Goal: Browse casually: Explore the website without a specific task or goal

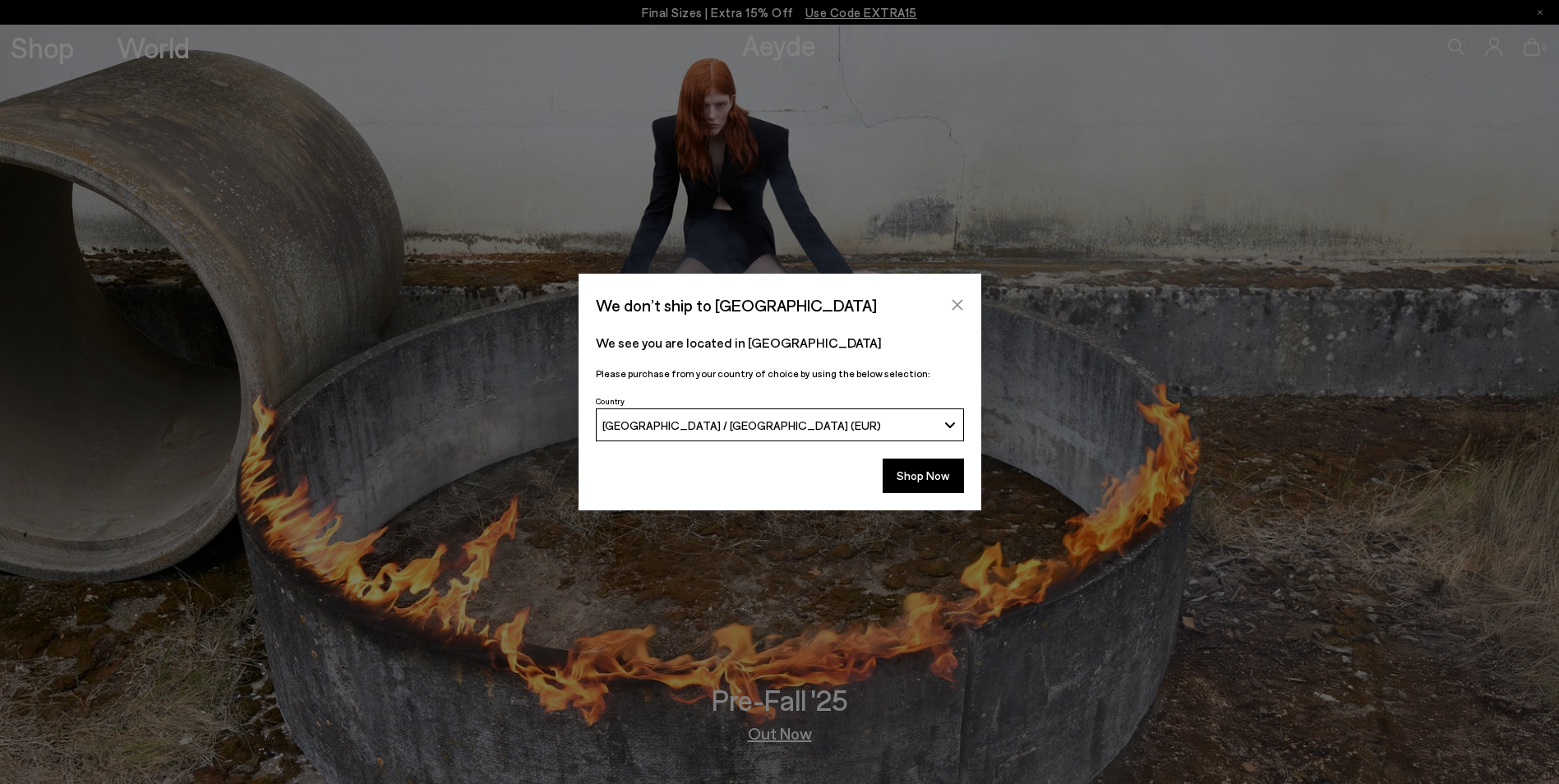
click at [951, 303] on icon "Close" at bounding box center [957, 305] width 13 height 13
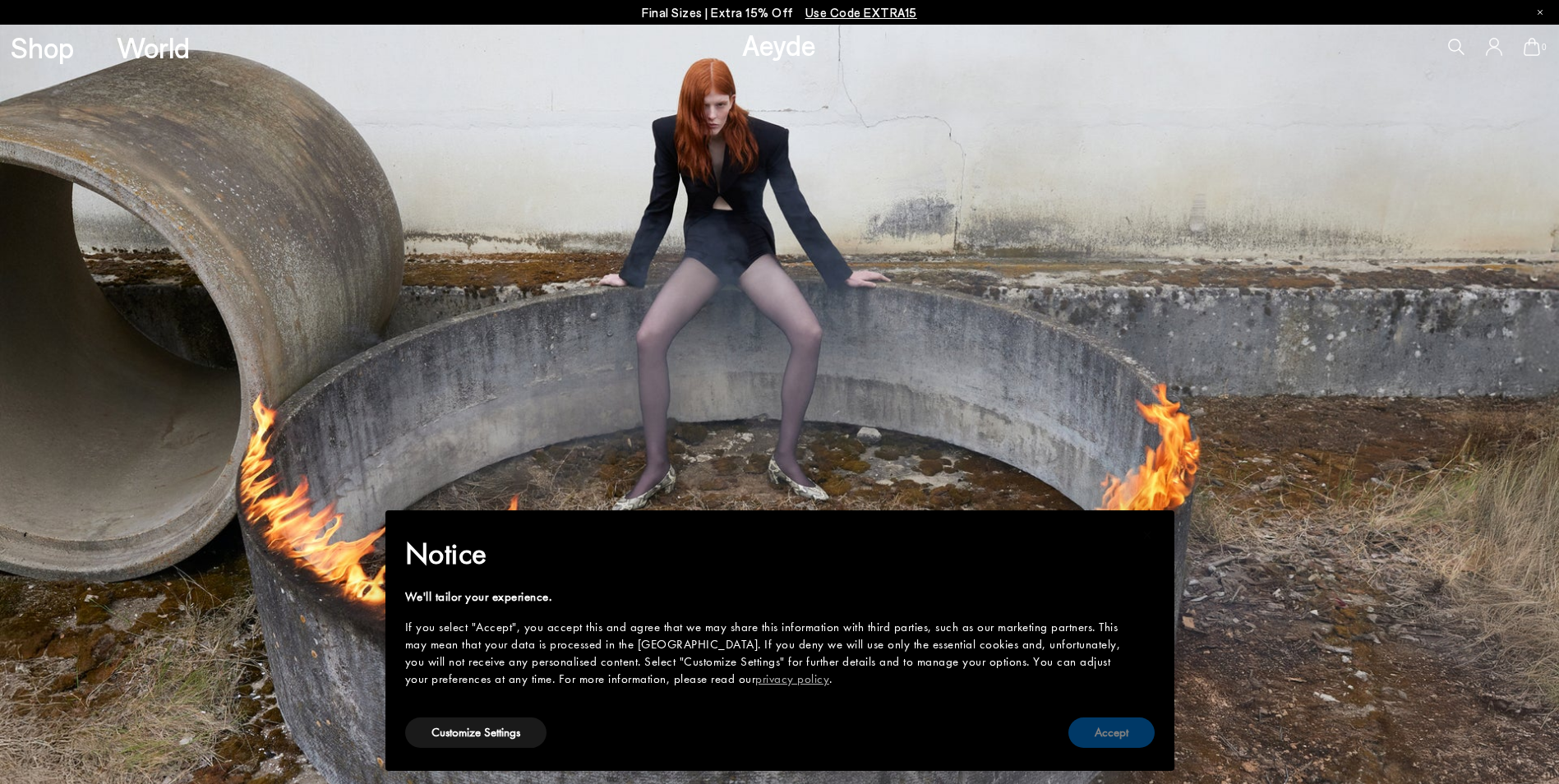
click at [1120, 741] on button "Accept" at bounding box center [1111, 732] width 86 height 31
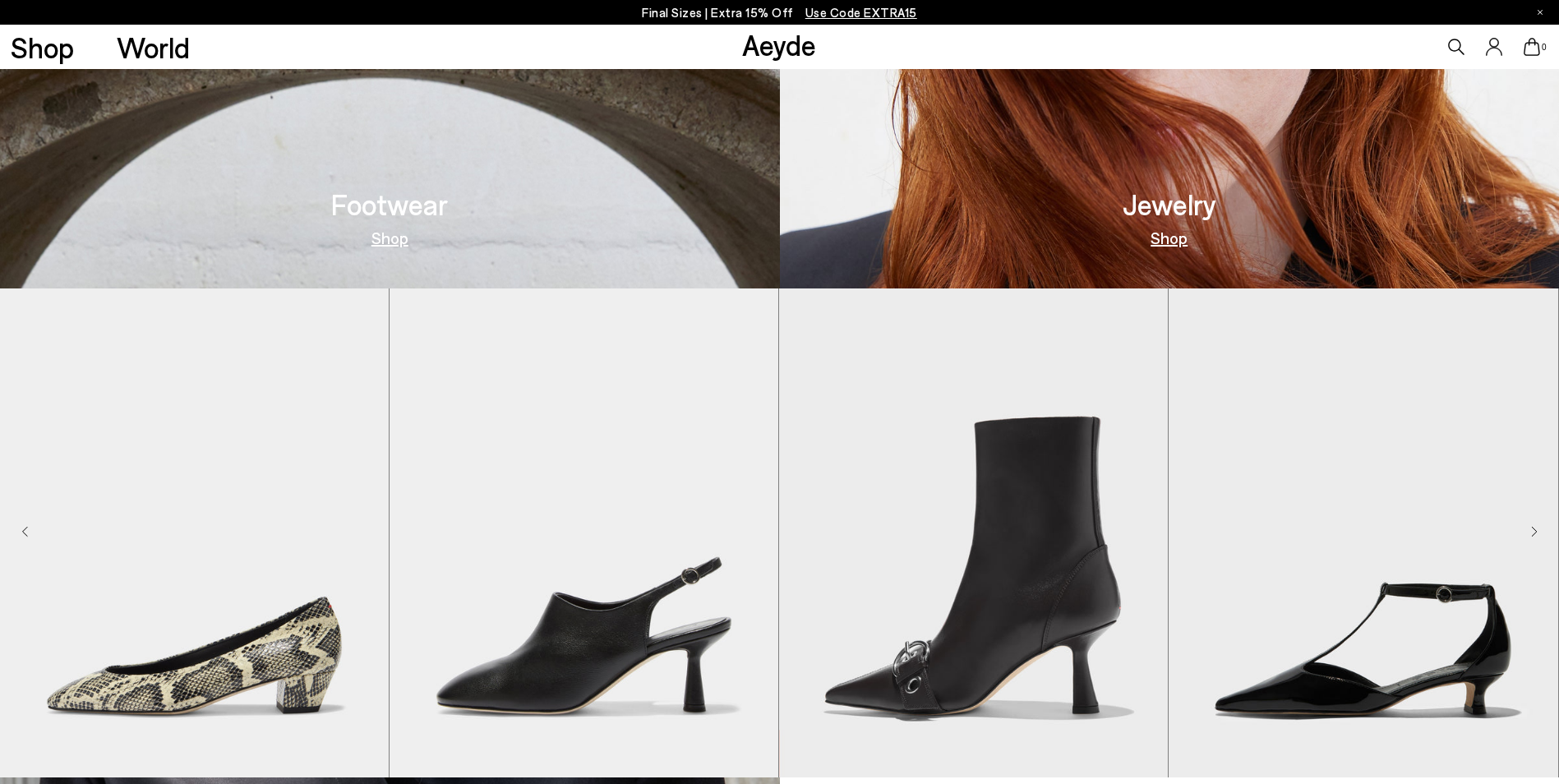
scroll to position [1479, 0]
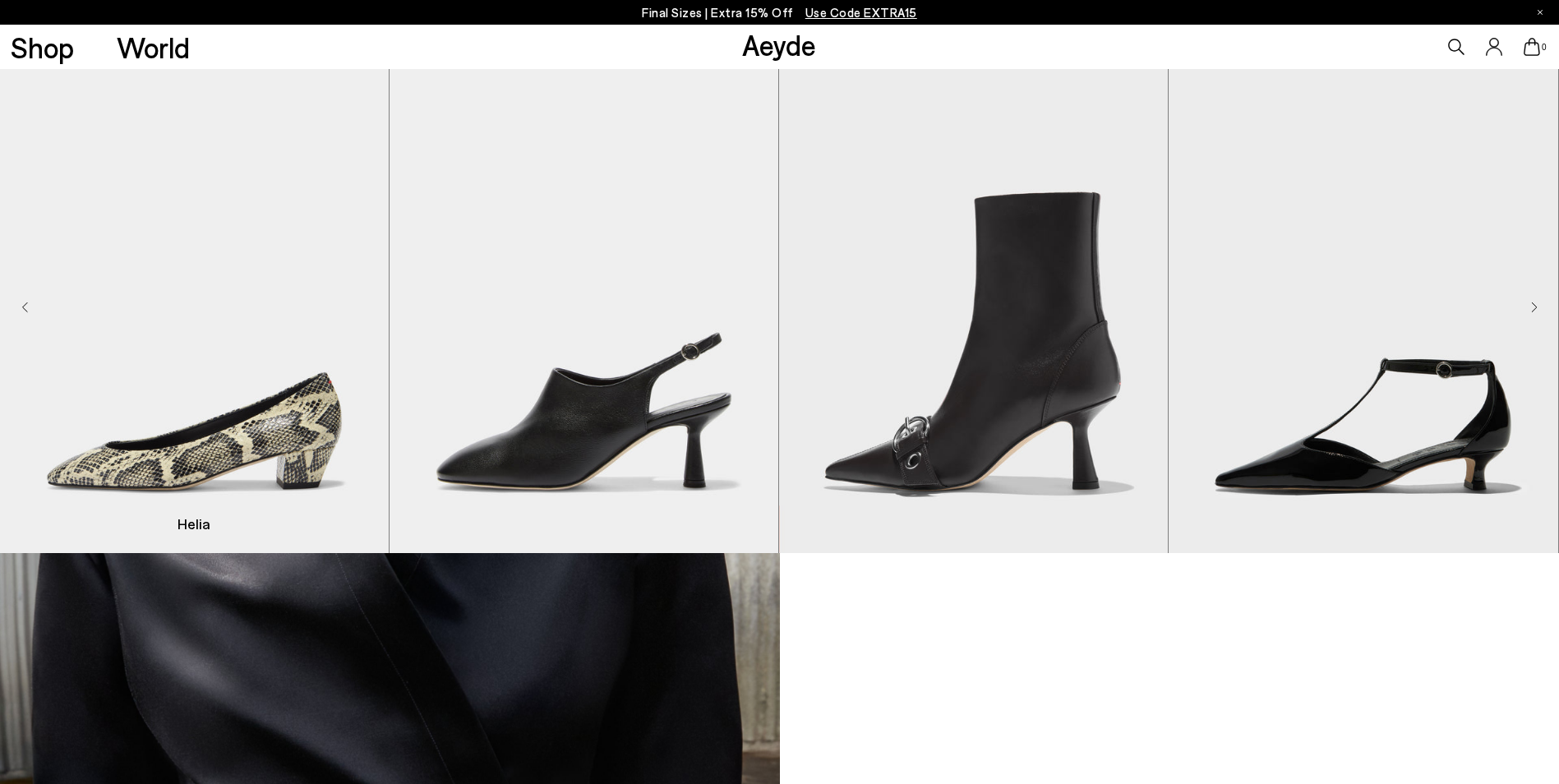
click at [278, 416] on img "1 / 9" at bounding box center [194, 308] width 388 height 489
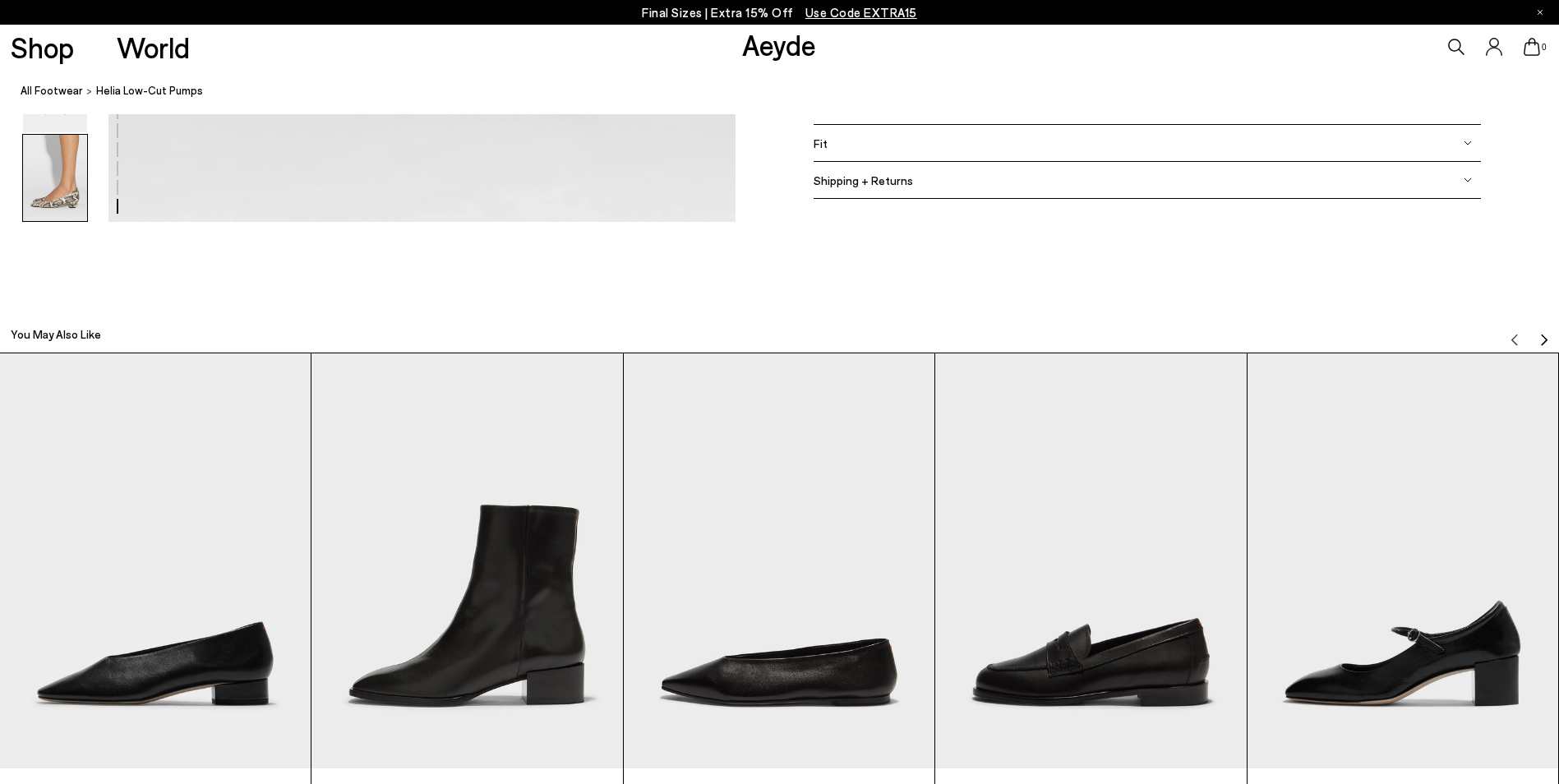
scroll to position [4848, 0]
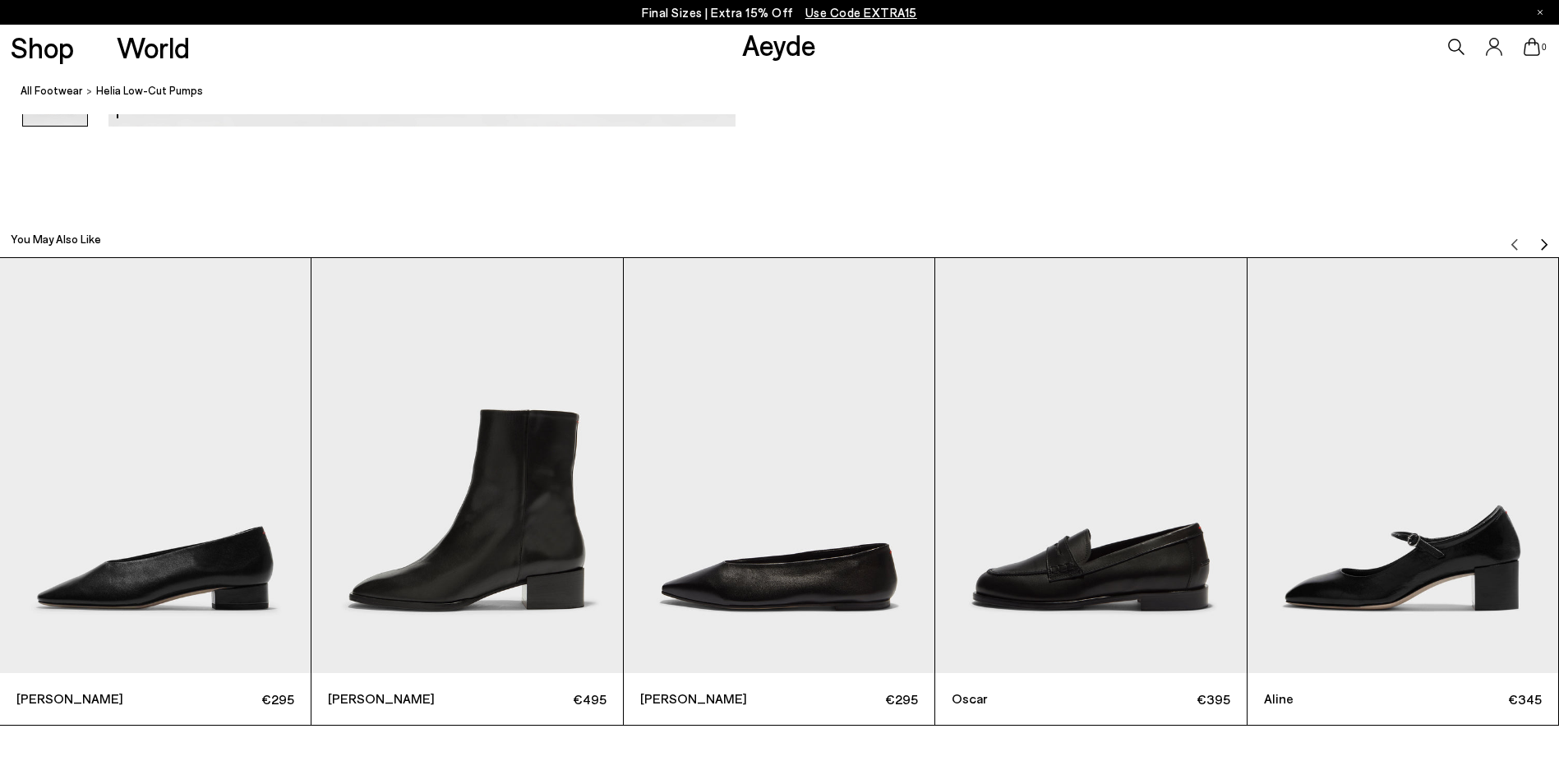
click at [544, 526] on img "2 / 6" at bounding box center [466, 465] width 310 height 415
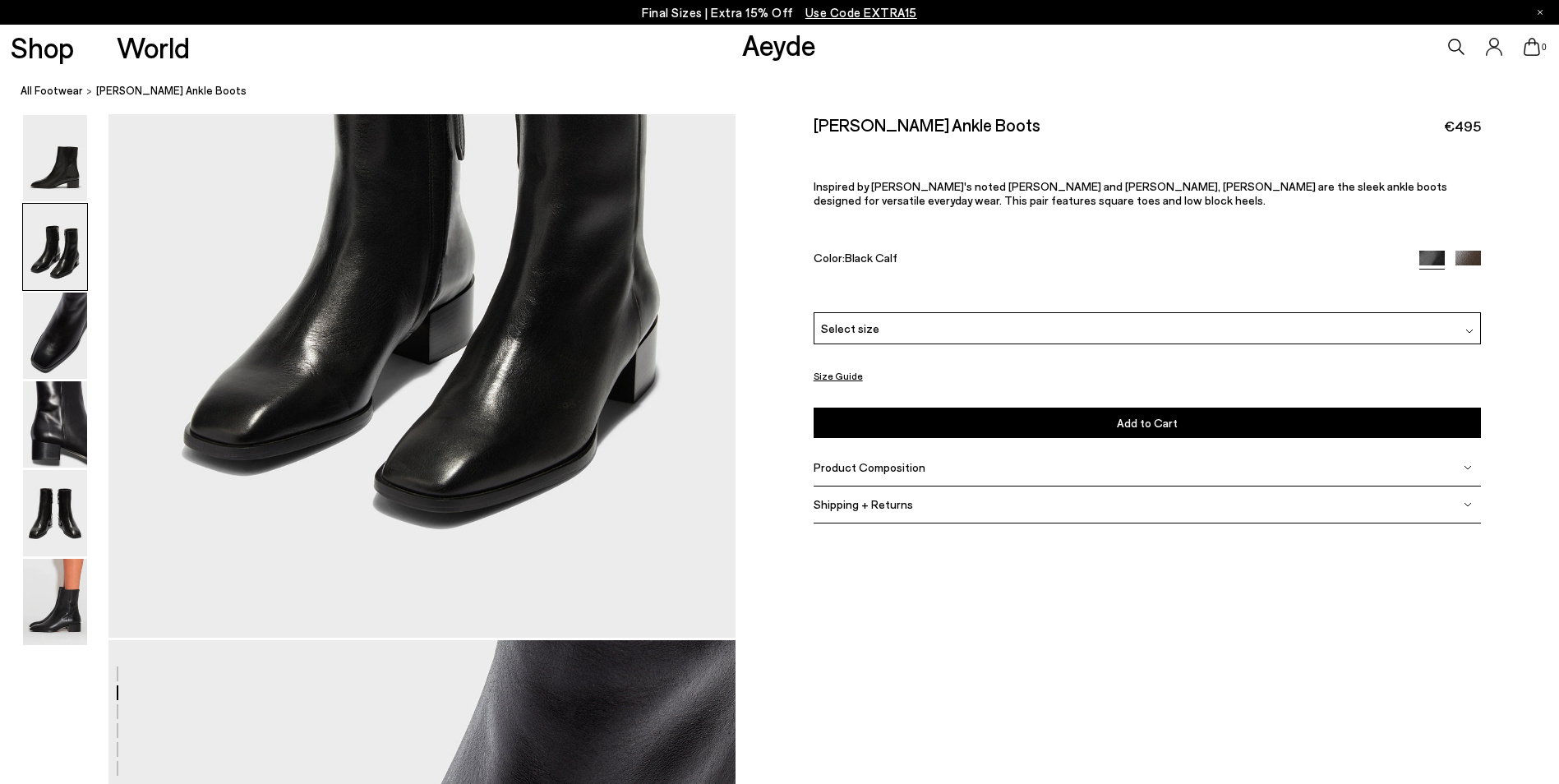
scroll to position [1479, 0]
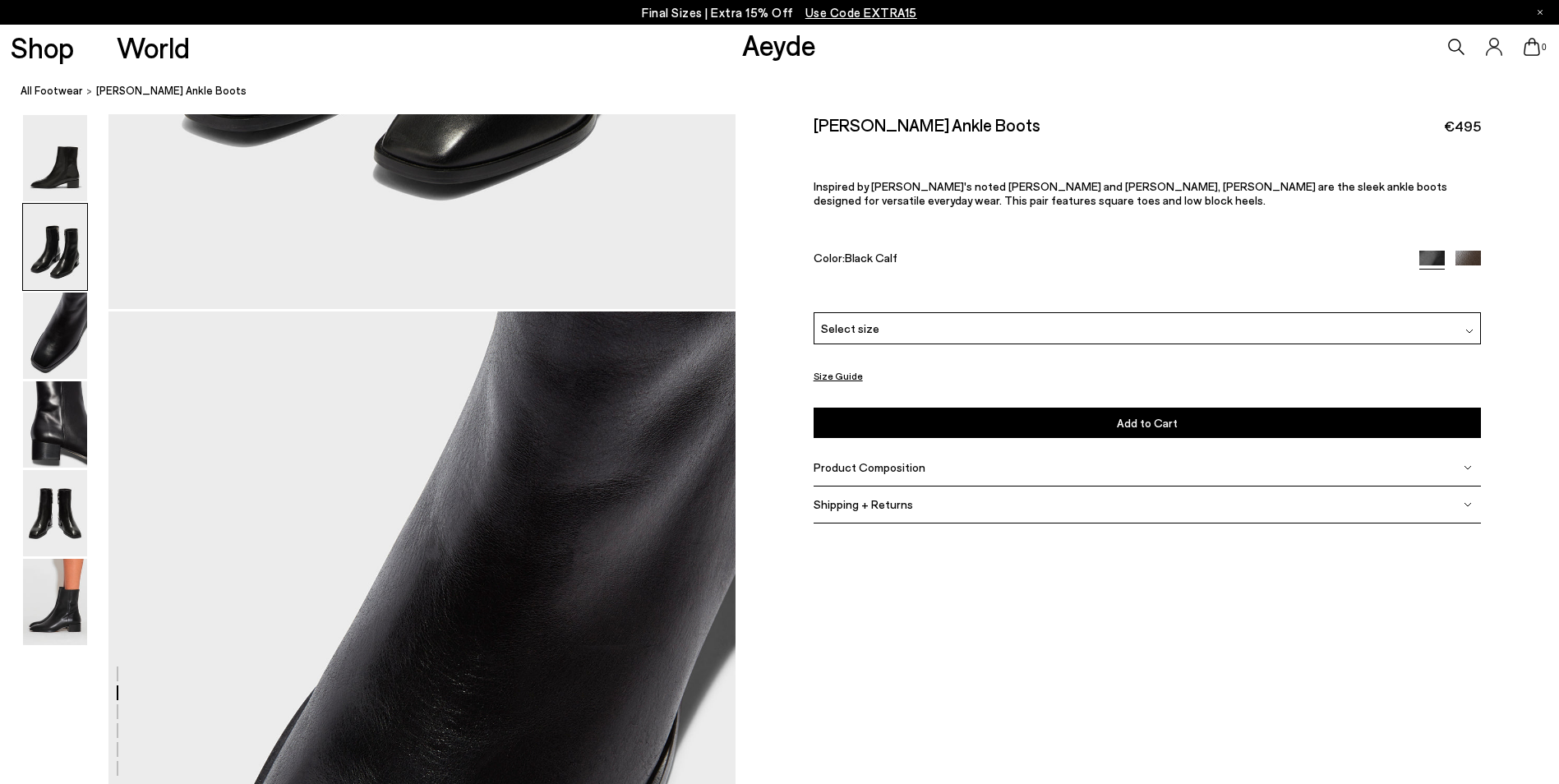
click at [1466, 260] on img at bounding box center [1468, 263] width 25 height 25
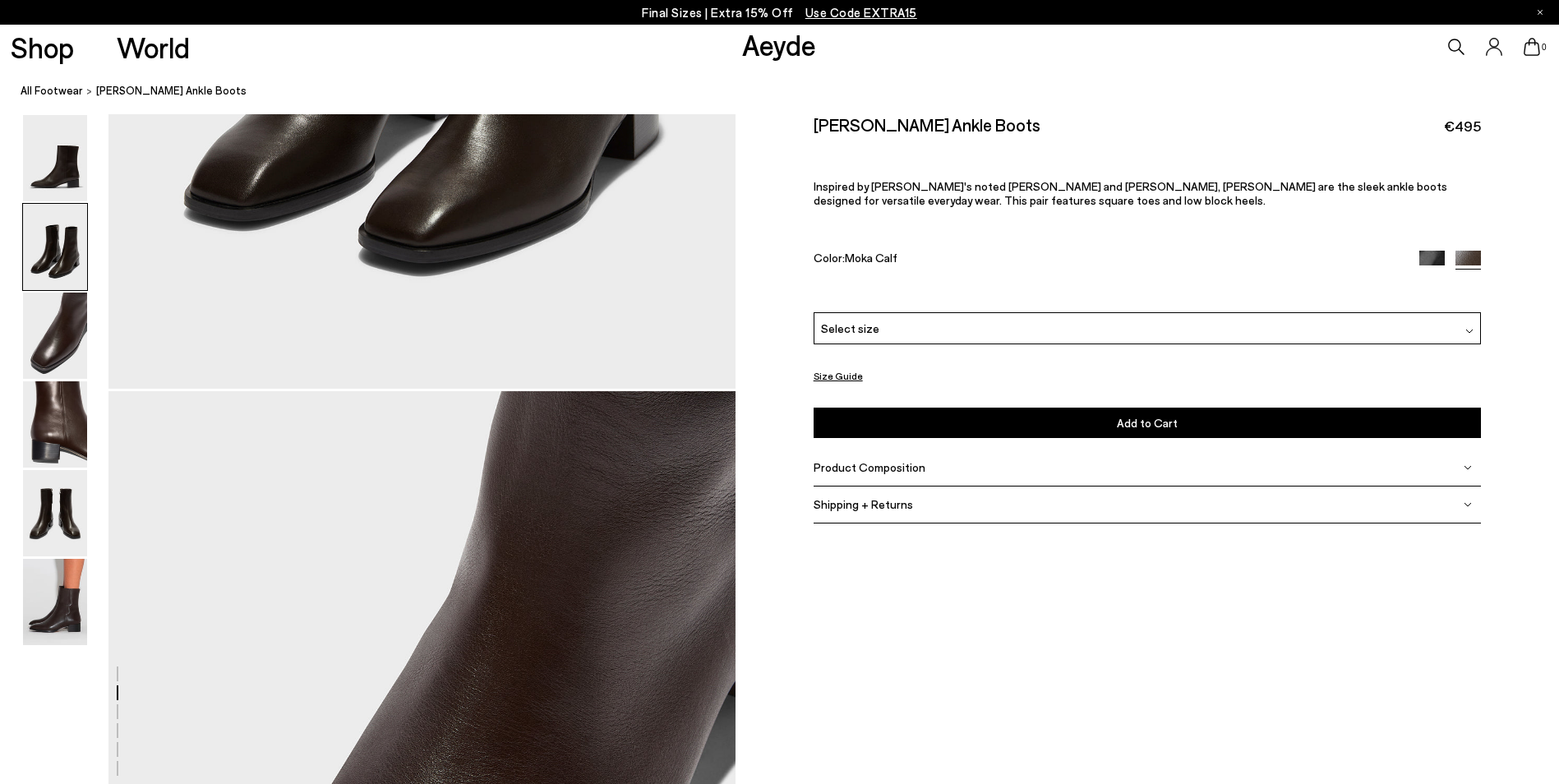
scroll to position [1726, 0]
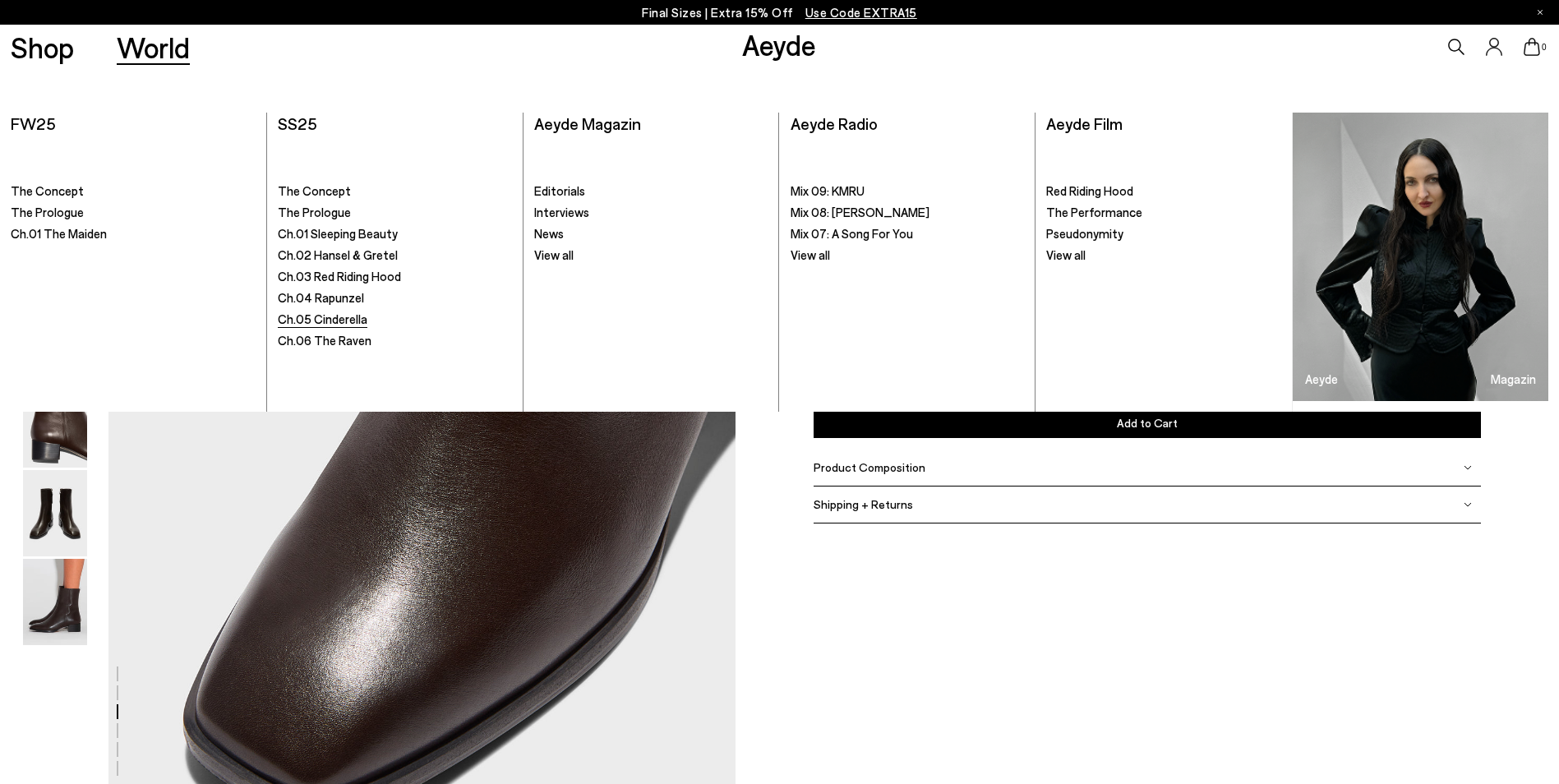
click at [340, 320] on span "Ch.05 Cinderella" at bounding box center [322, 319] width 89 height 15
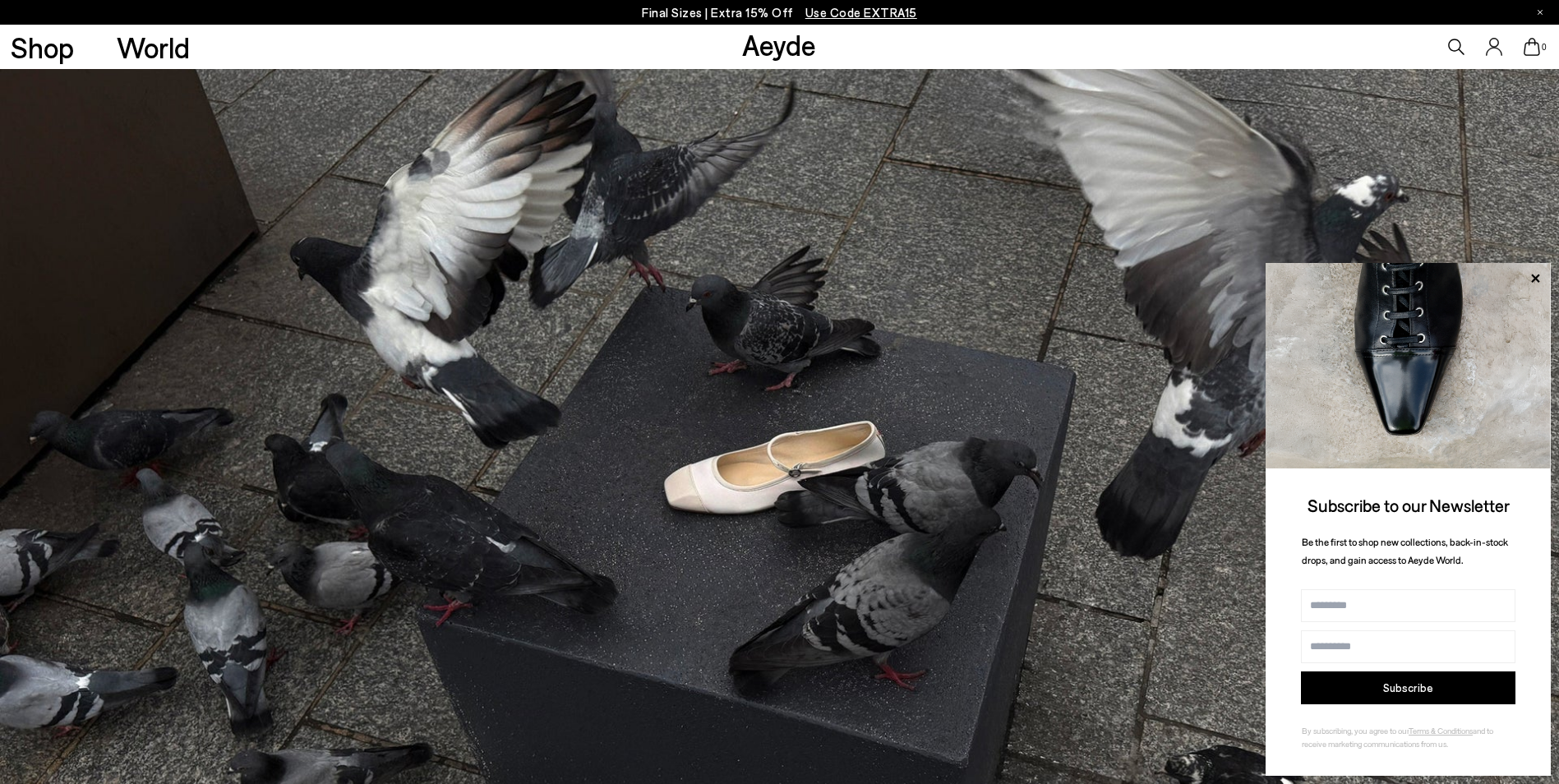
scroll to position [6984, 0]
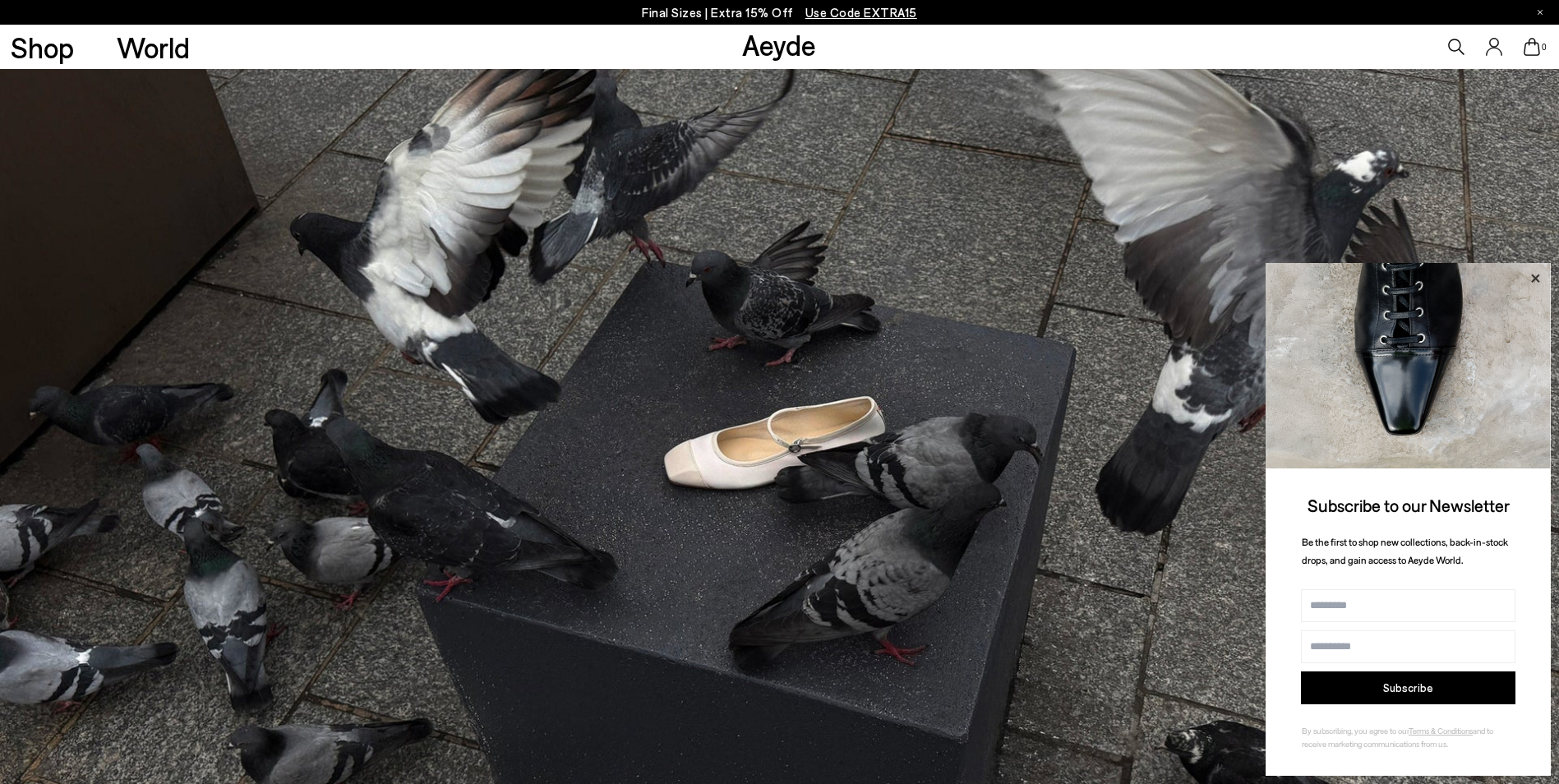
click at [1534, 281] on icon at bounding box center [1535, 278] width 8 height 8
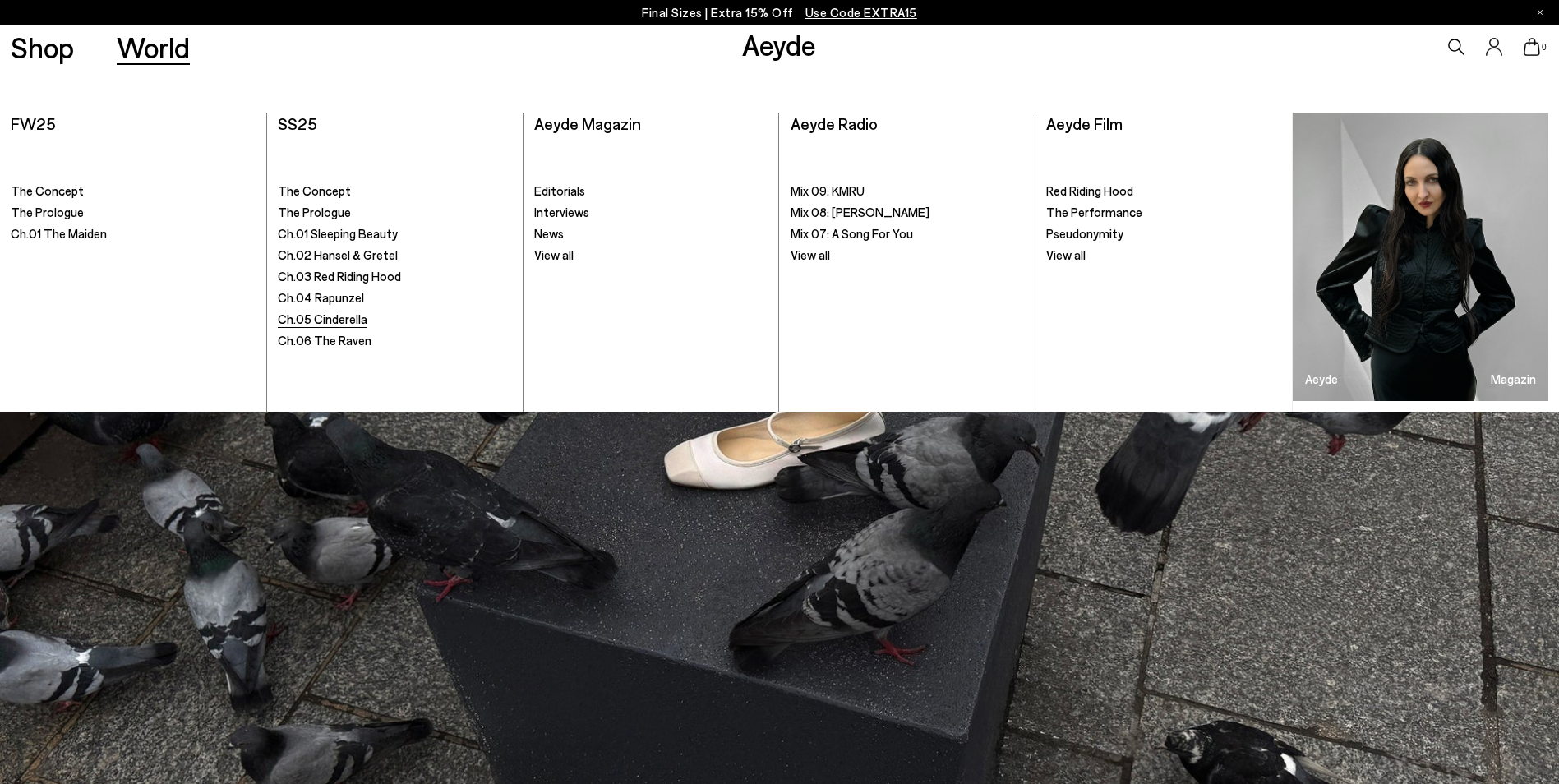
click at [338, 319] on span "Ch.05 Cinderella" at bounding box center [322, 319] width 89 height 15
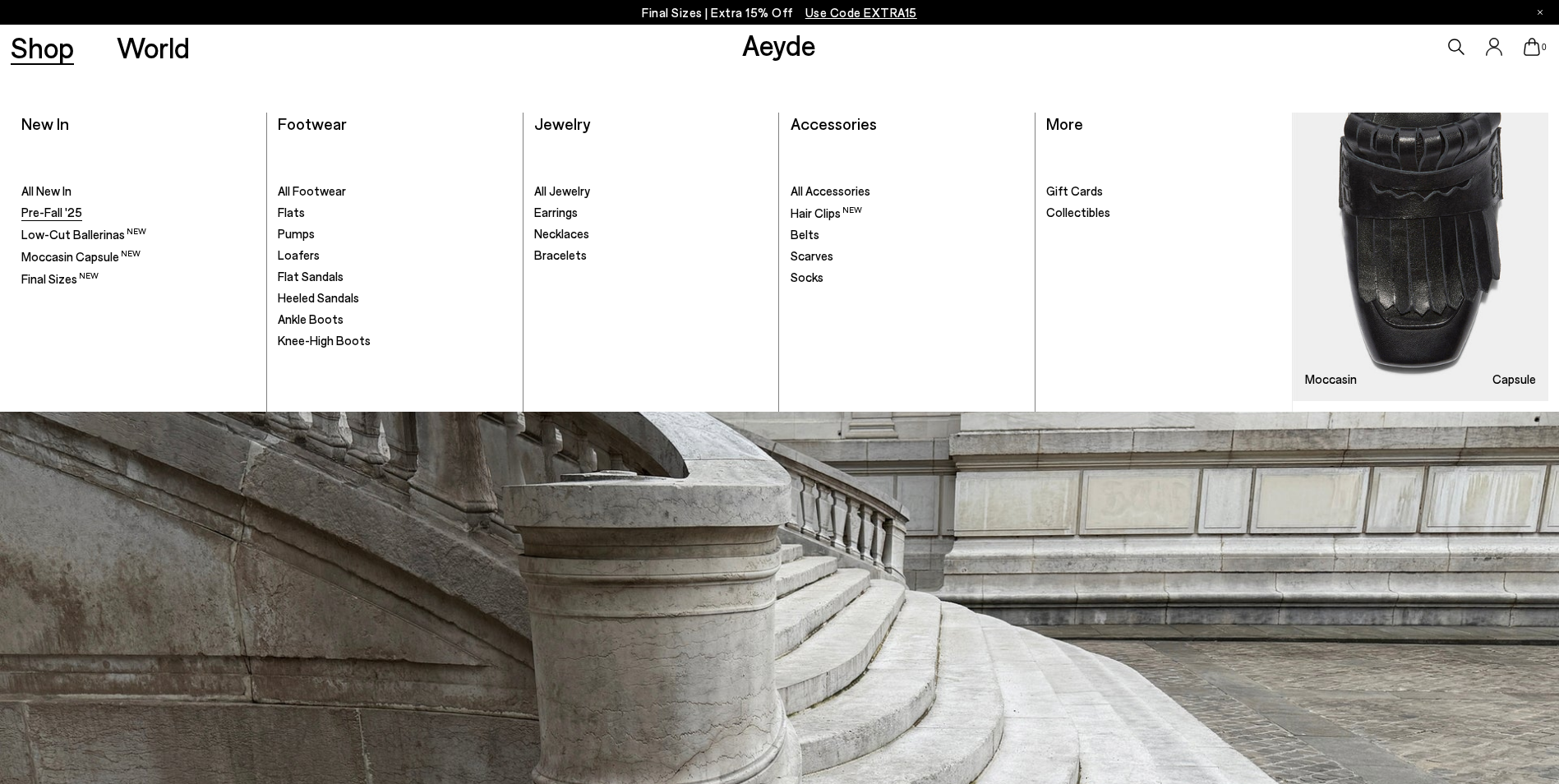
drag, startPoint x: 64, startPoint y: 211, endPoint x: 80, endPoint y: 207, distance: 16.5
click at [64, 211] on span "Pre-Fall '25" at bounding box center [51, 212] width 60 height 15
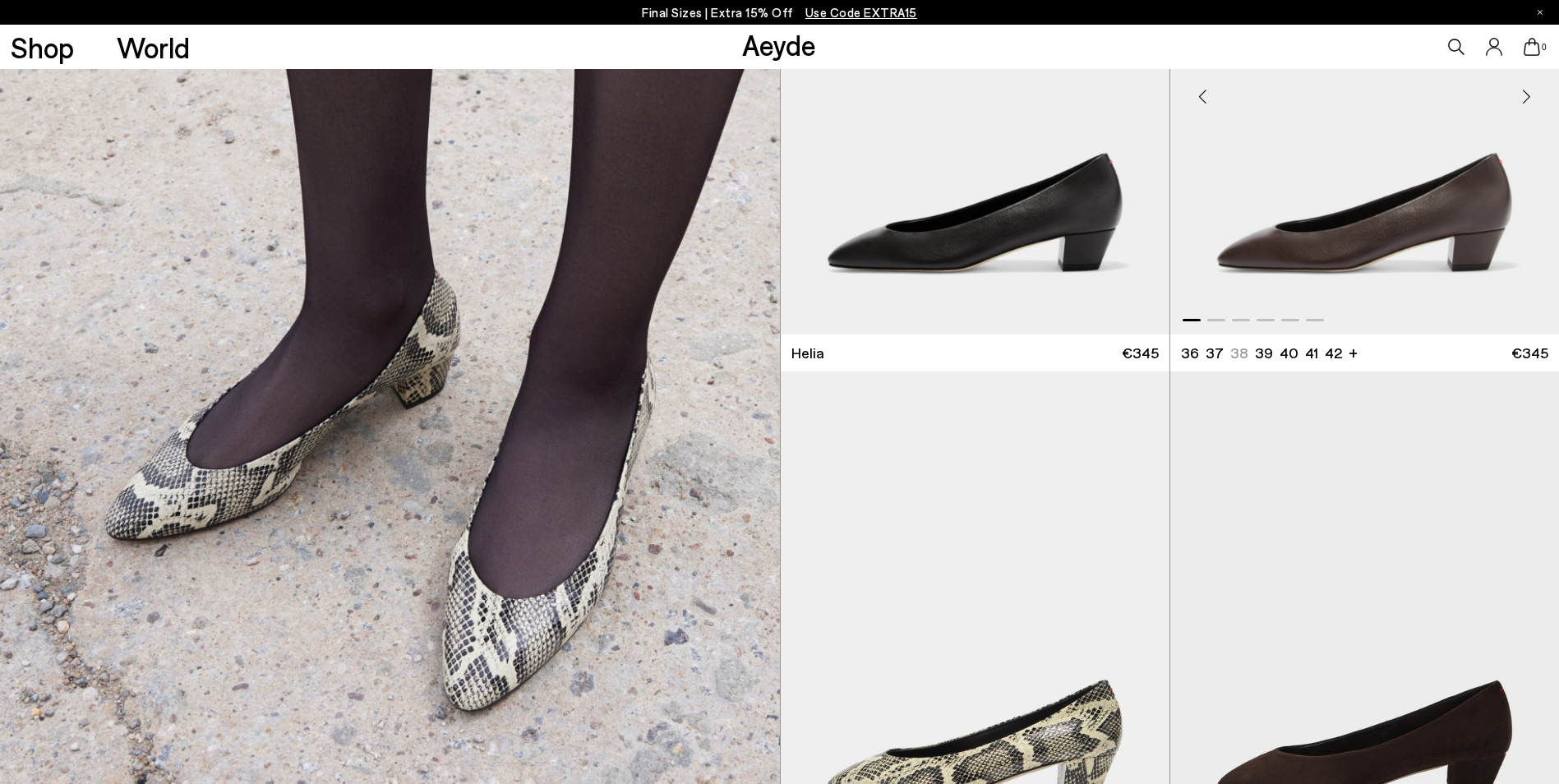
scroll to position [1561, 0]
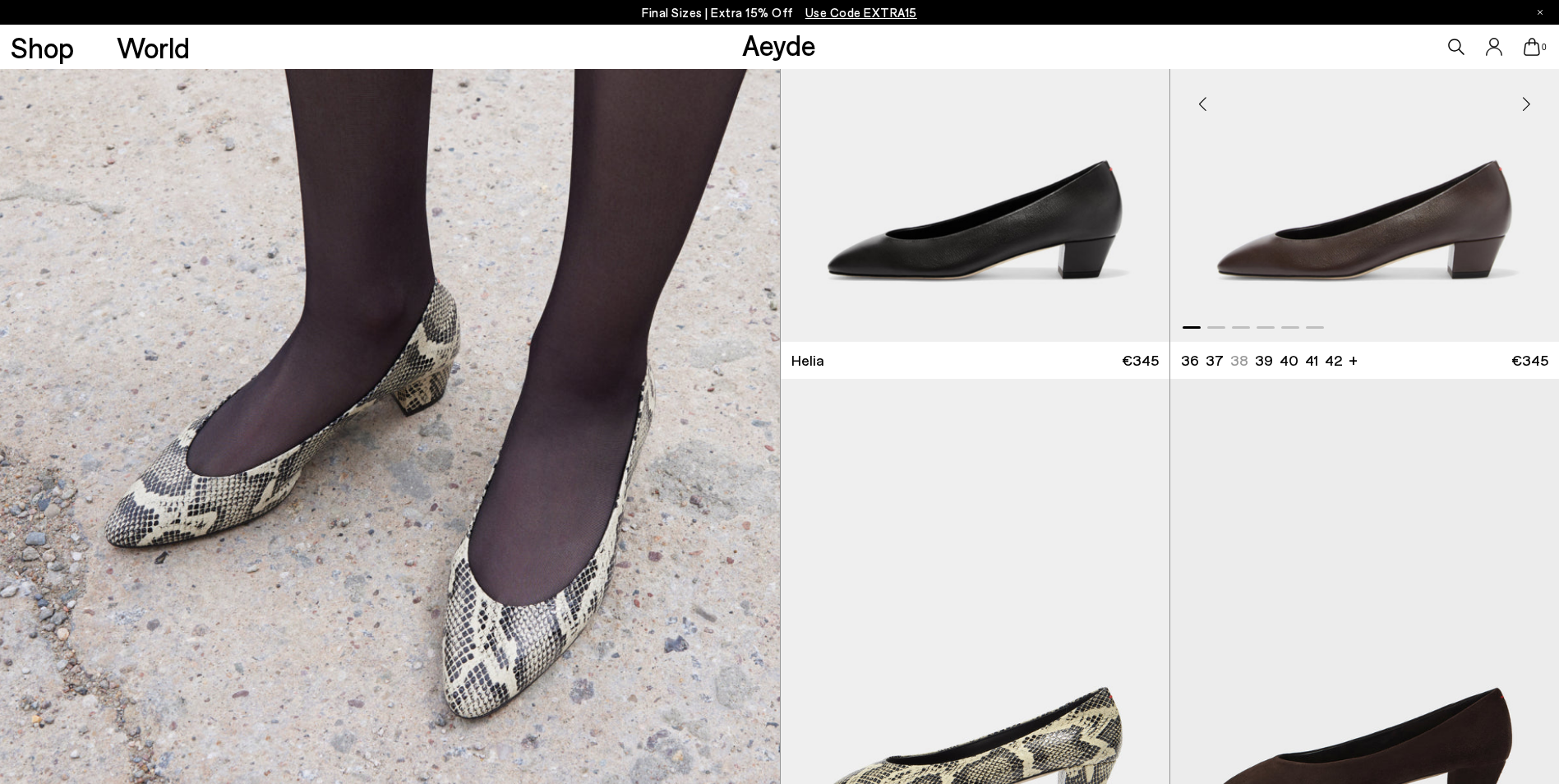
click at [1412, 196] on img "1 / 6" at bounding box center [1365, 98] width 388 height 489
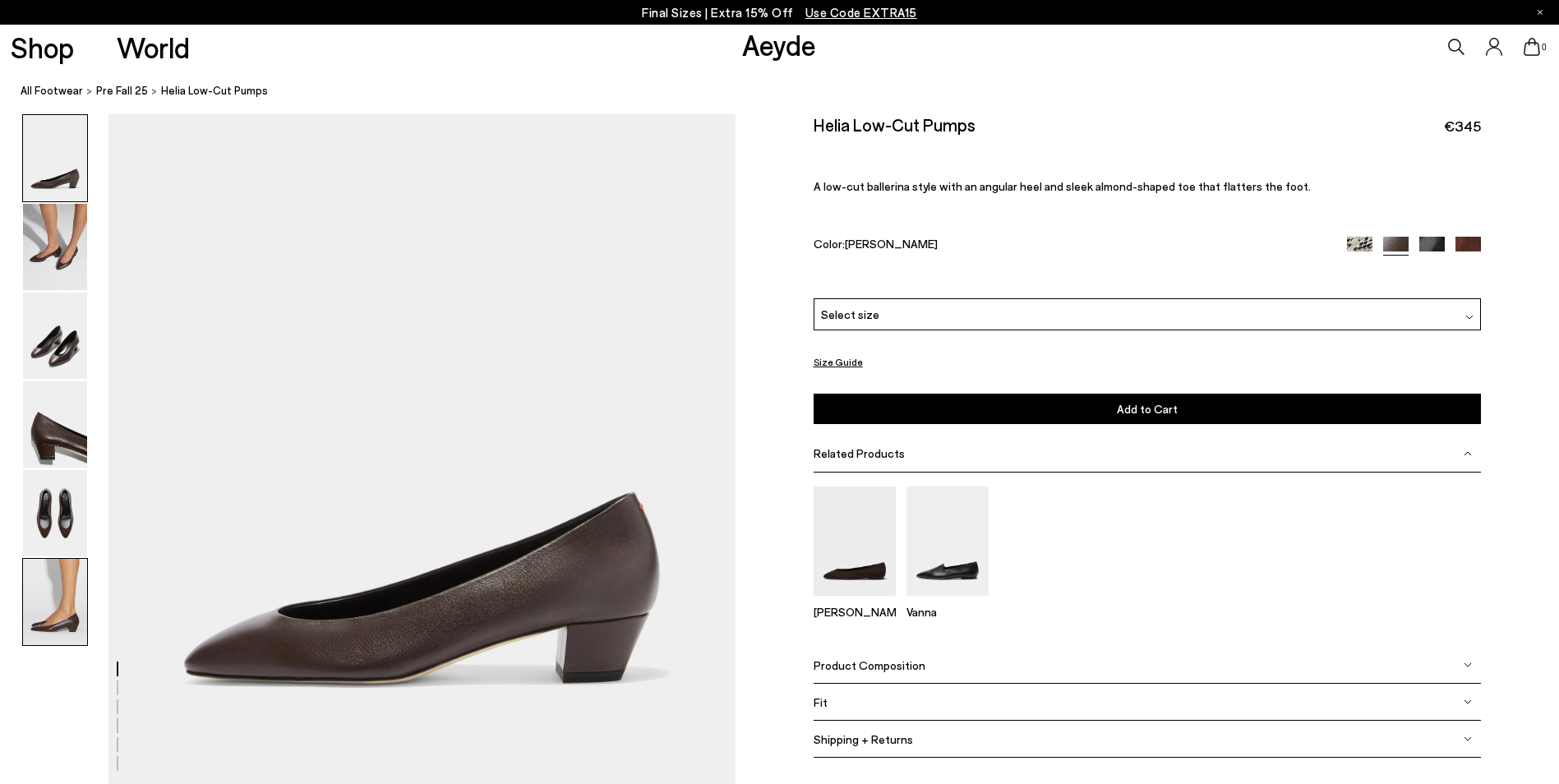
click at [60, 589] on img at bounding box center [55, 601] width 64 height 86
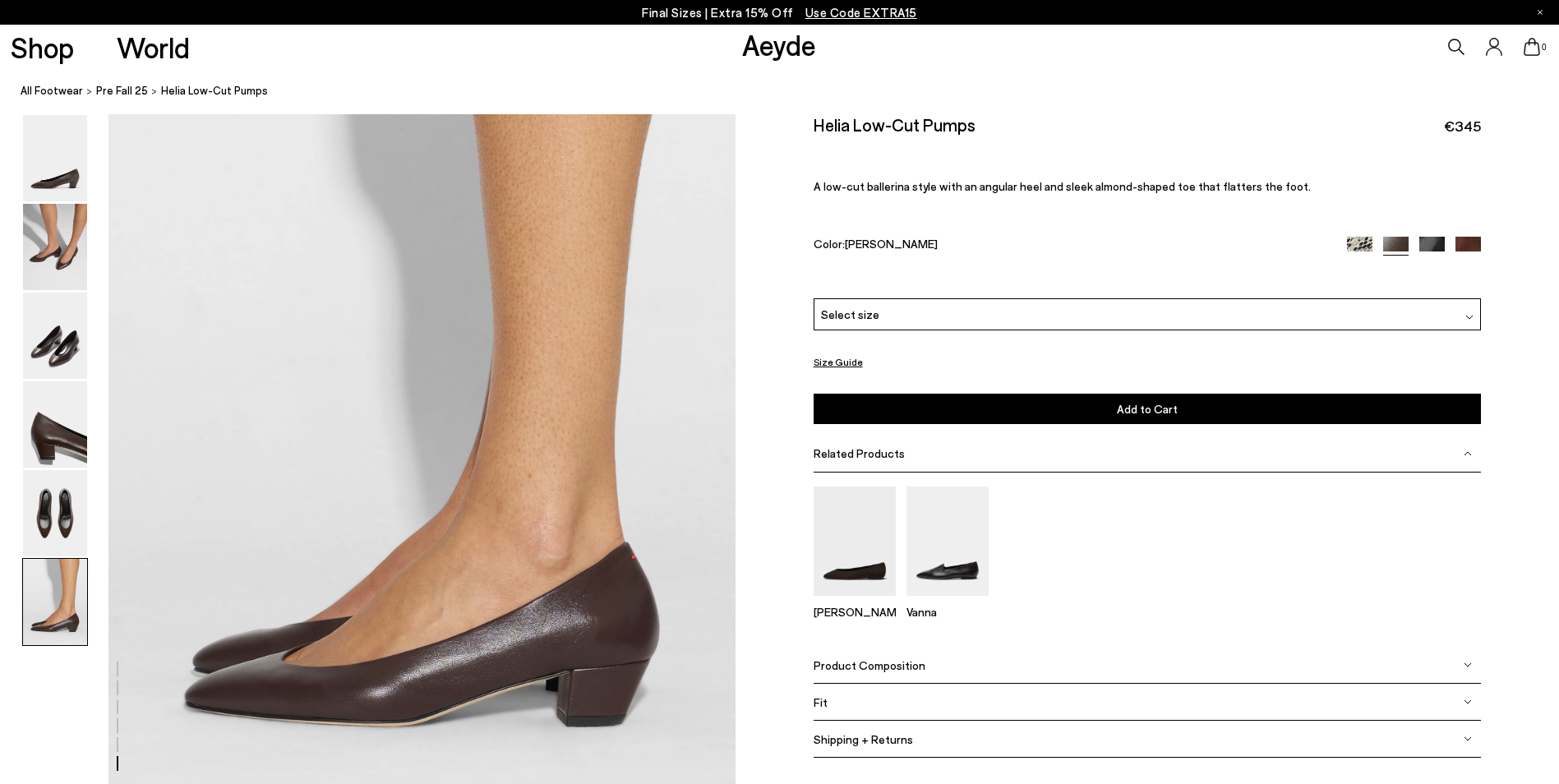
scroll to position [4138, 0]
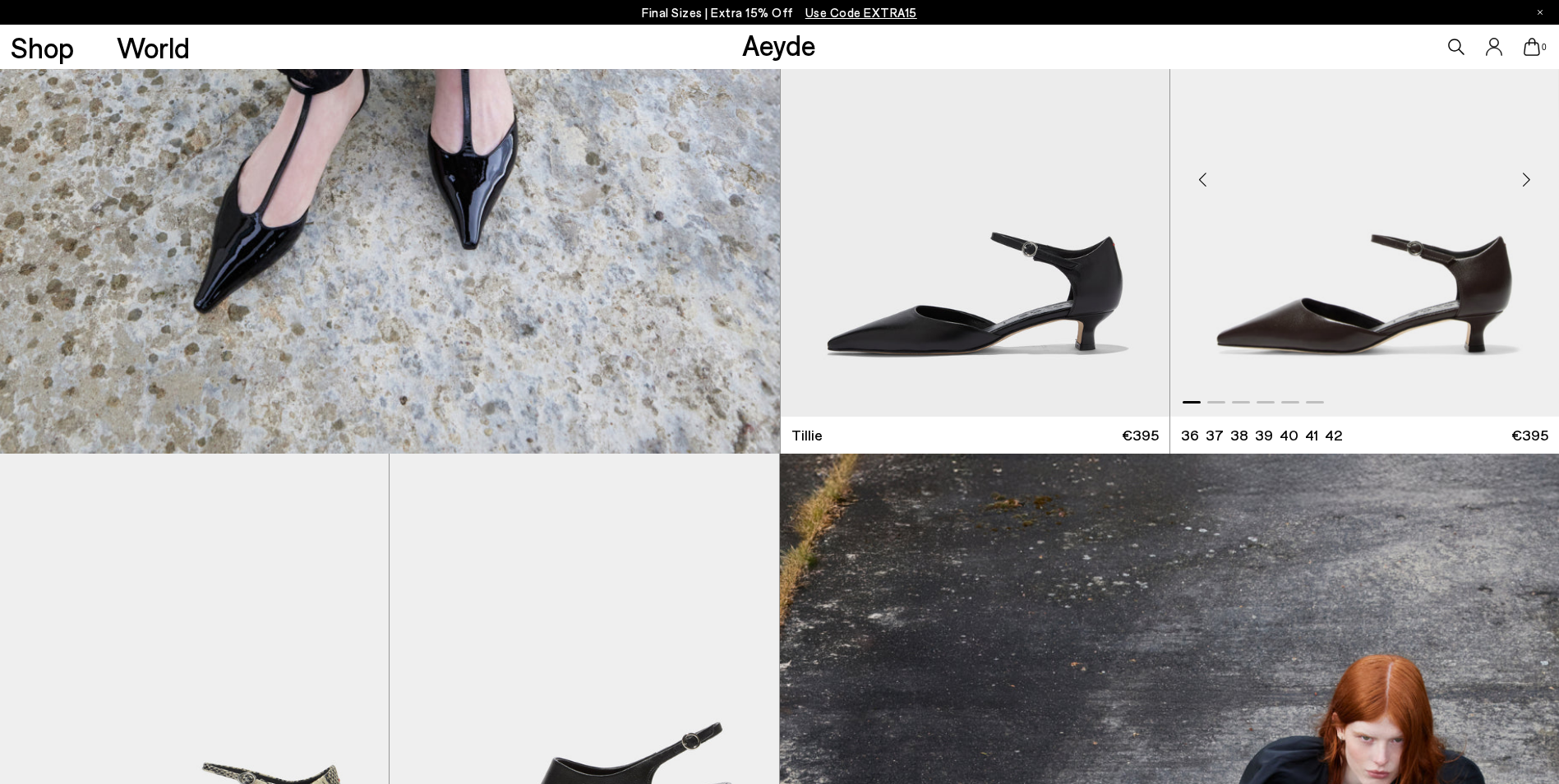
scroll to position [4026, 0]
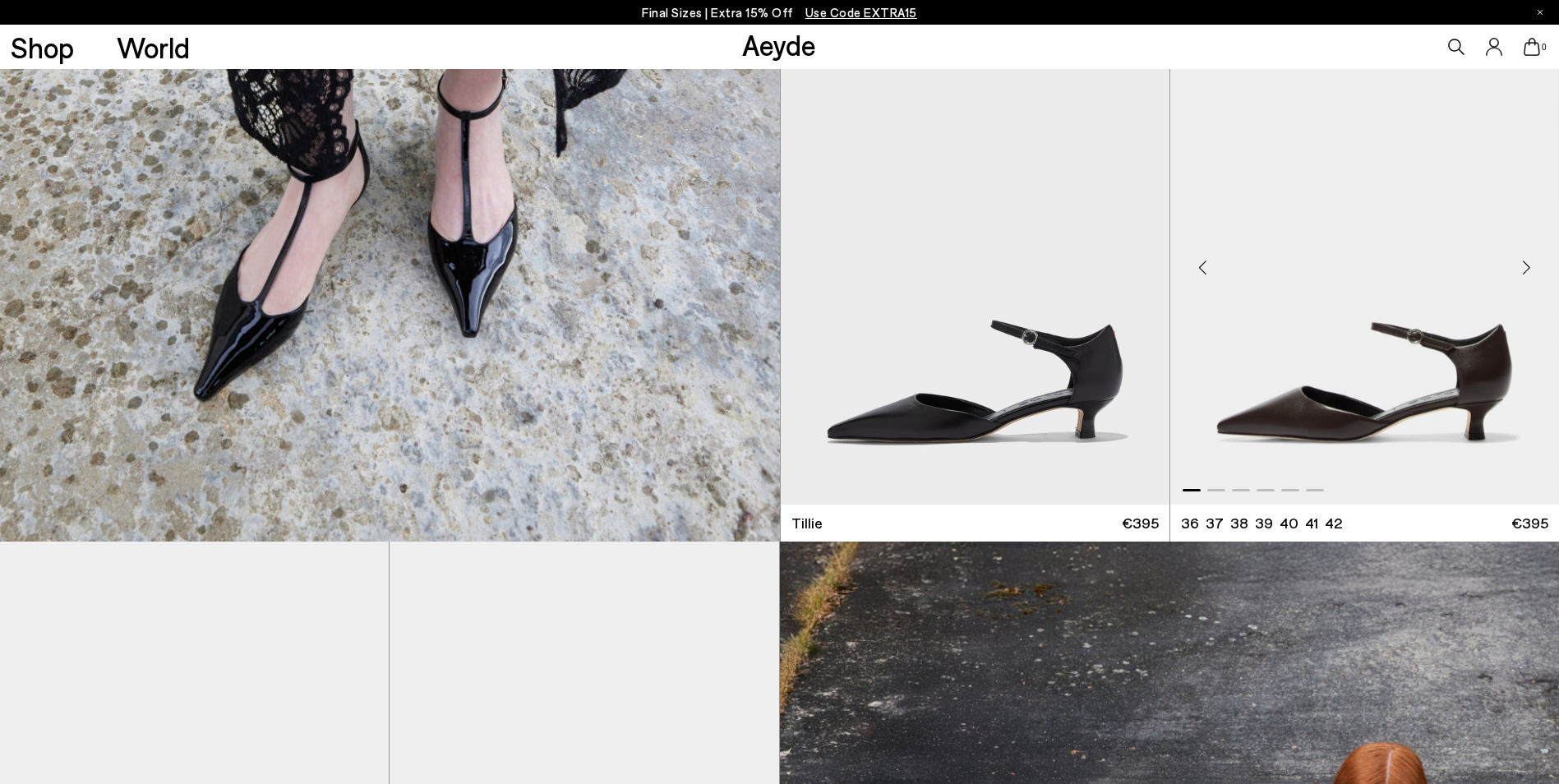
click at [1388, 348] on img "1 / 6" at bounding box center [1365, 261] width 388 height 489
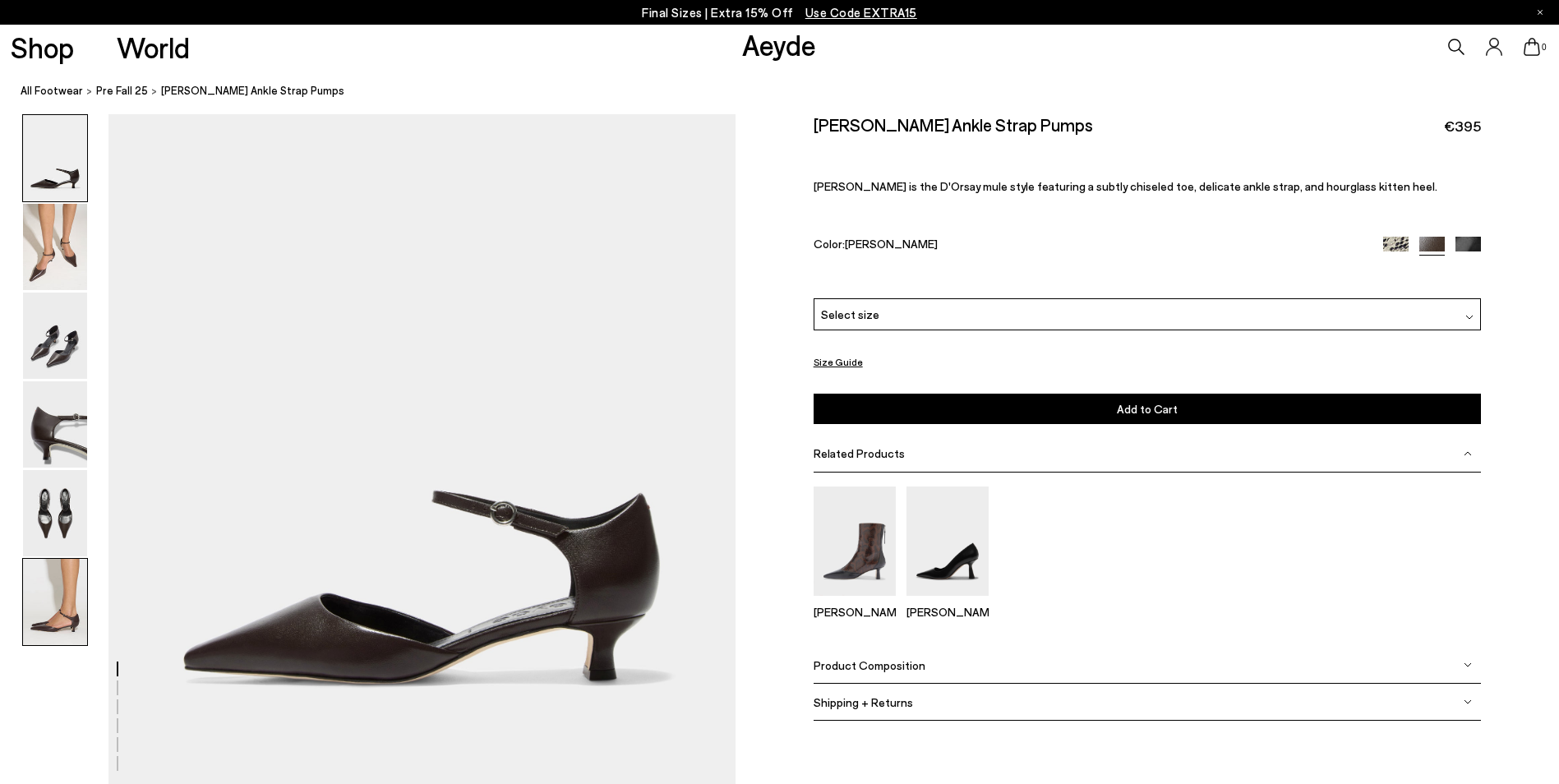
click at [53, 603] on img at bounding box center [55, 601] width 64 height 86
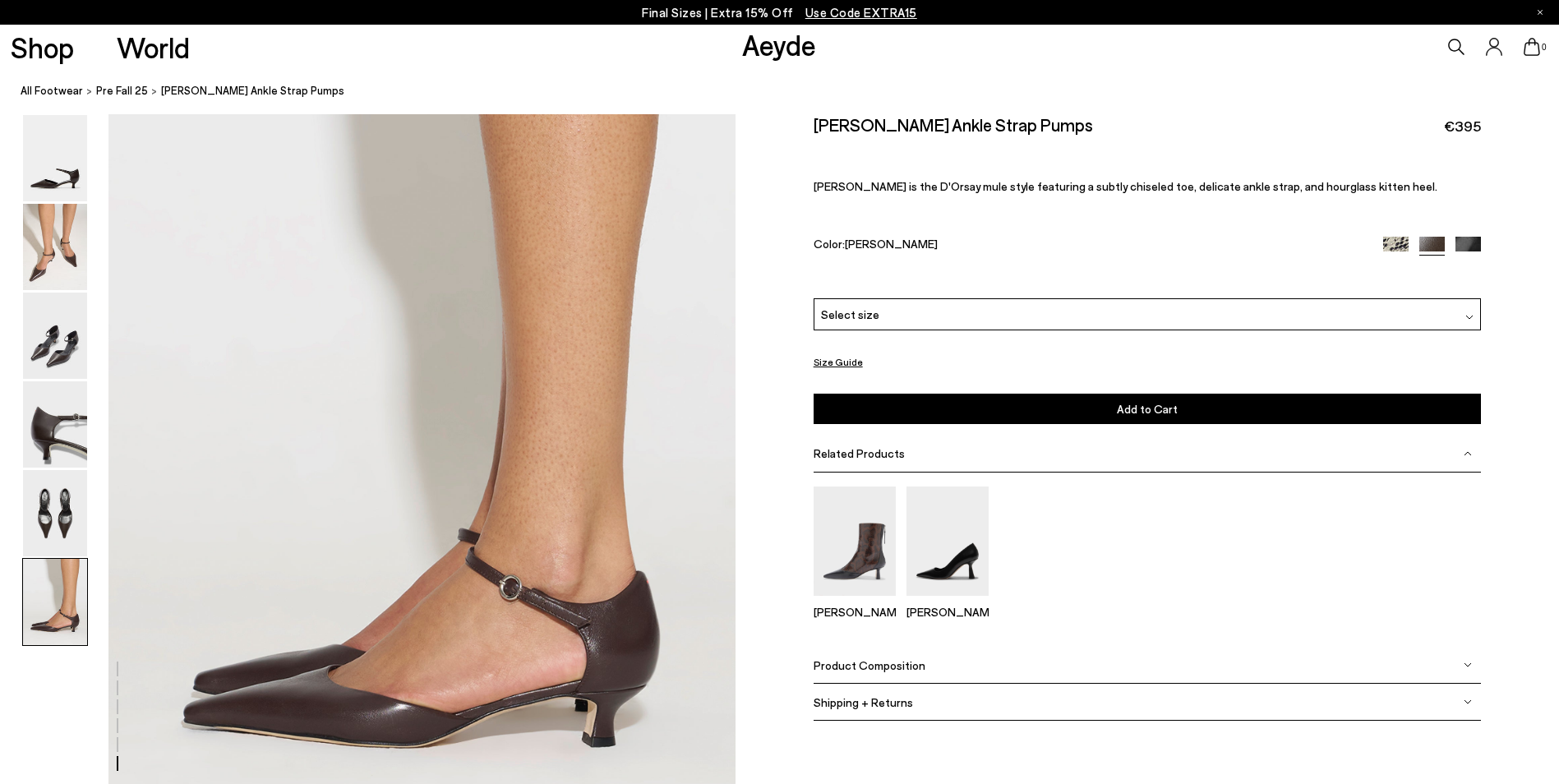
scroll to position [4138, 0]
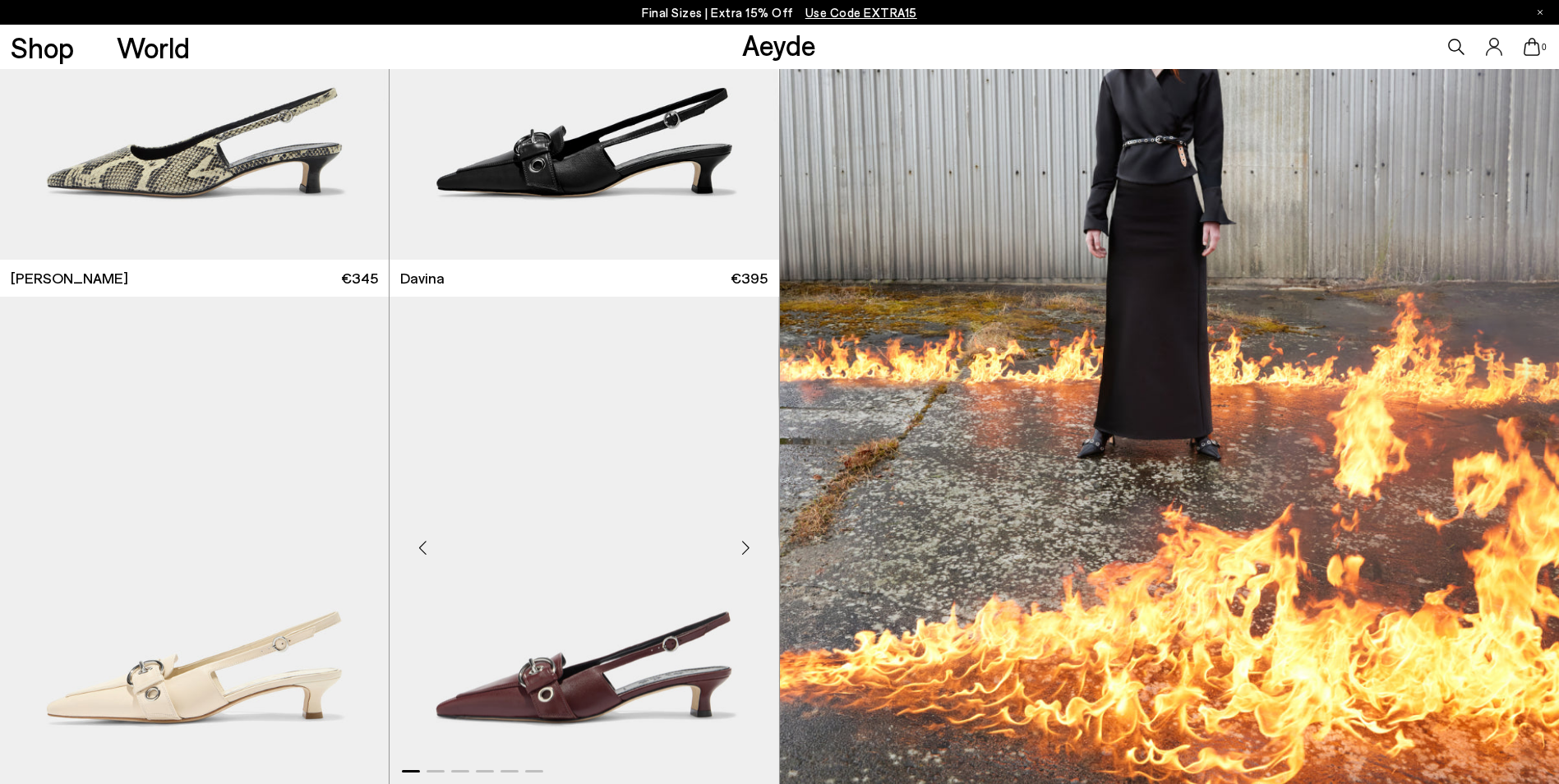
scroll to position [9036, 0]
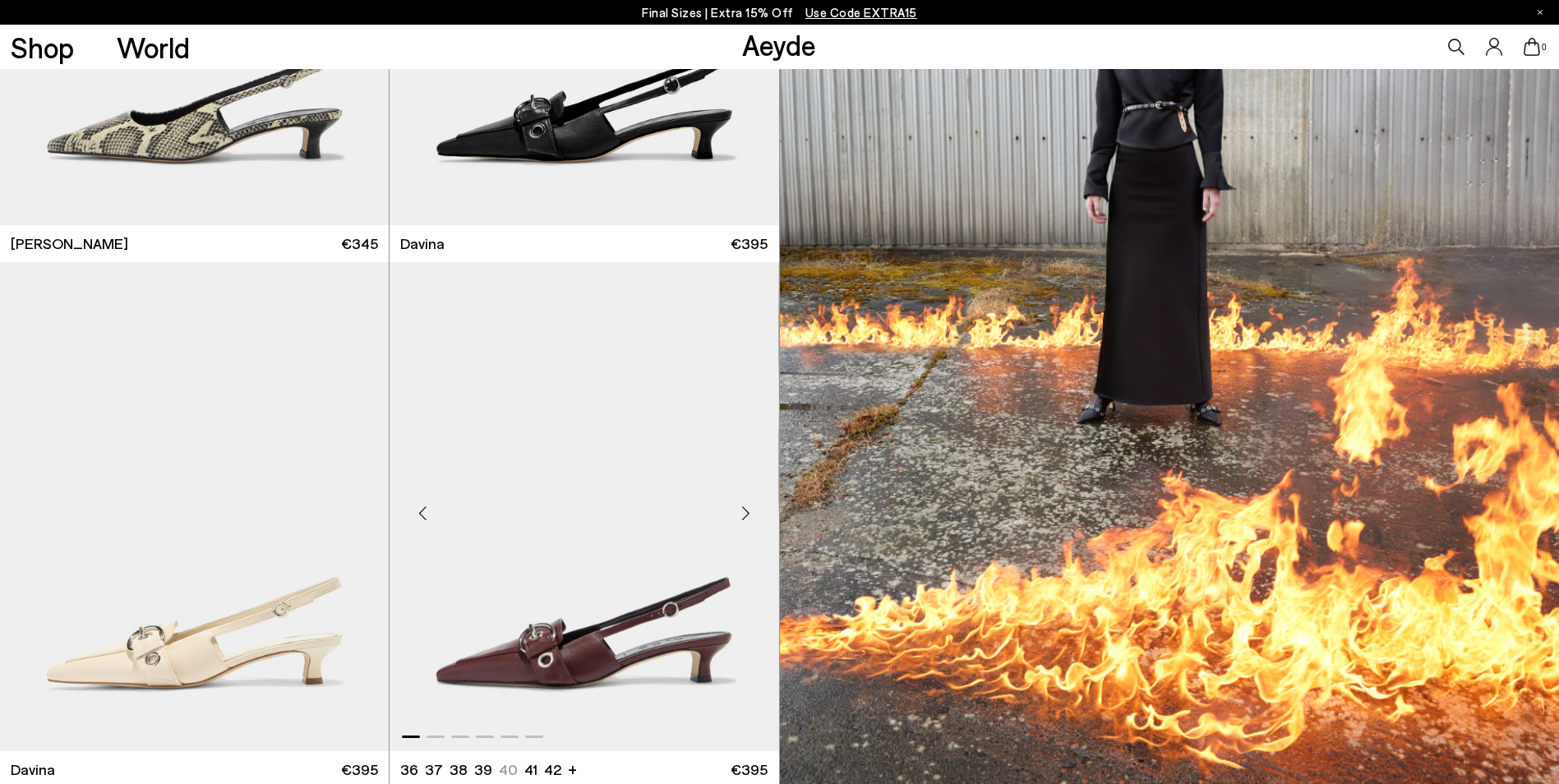
click at [635, 561] on img "1 / 6" at bounding box center [583, 506] width 388 height 489
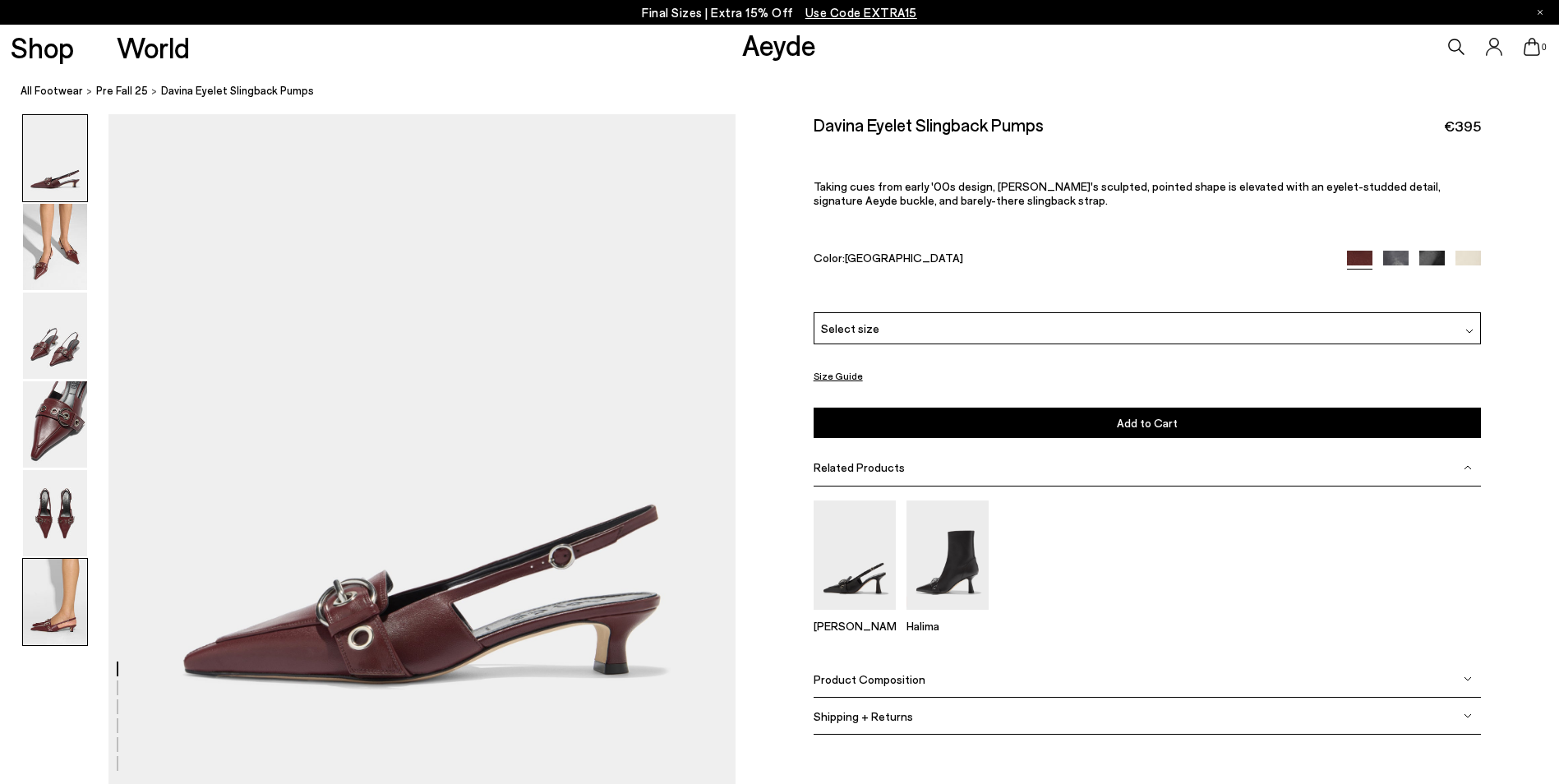
click at [54, 608] on img at bounding box center [55, 601] width 64 height 86
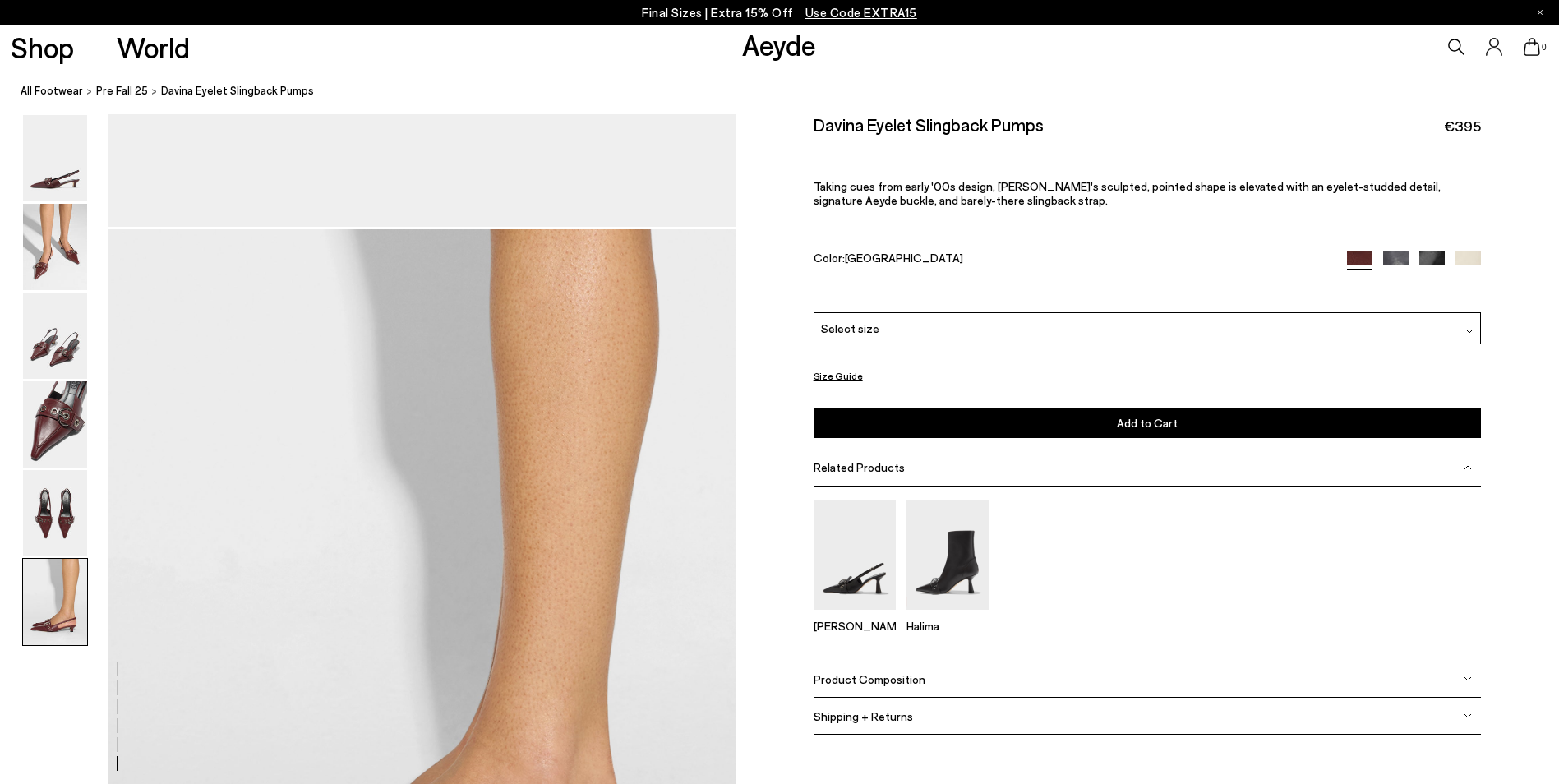
scroll to position [4138, 0]
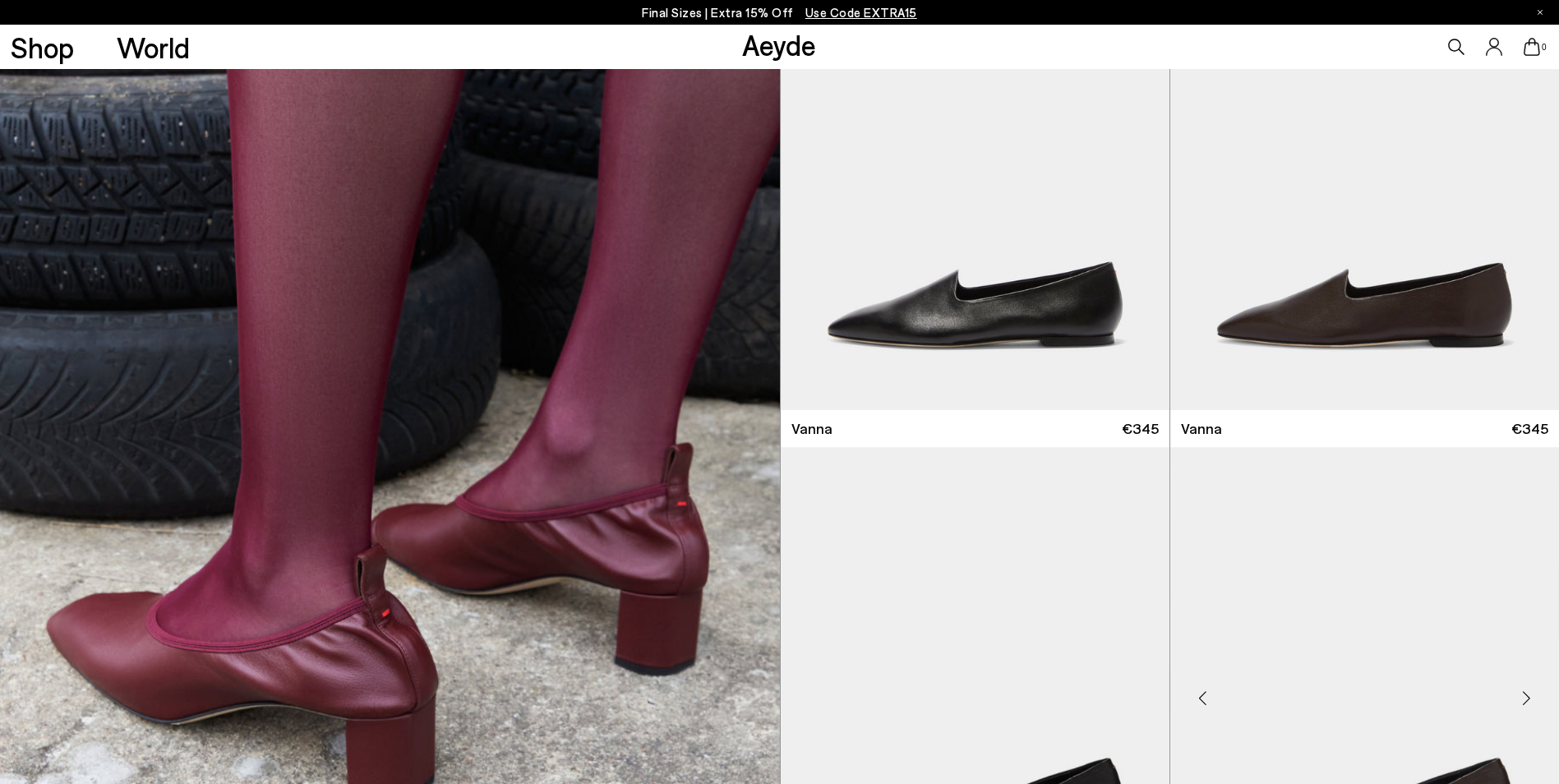
scroll to position [7724, 0]
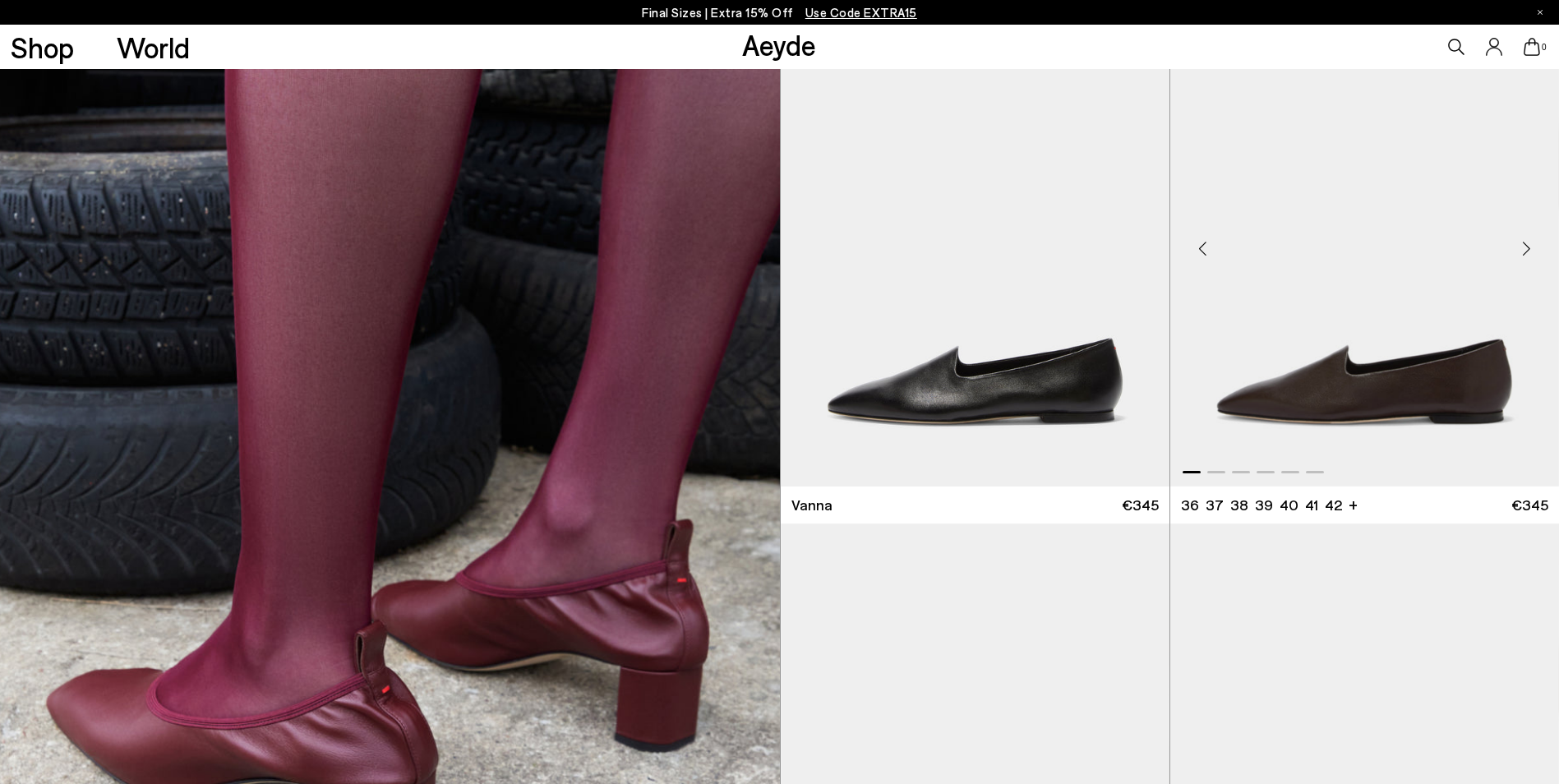
click at [1399, 372] on img "1 / 6" at bounding box center [1365, 242] width 388 height 489
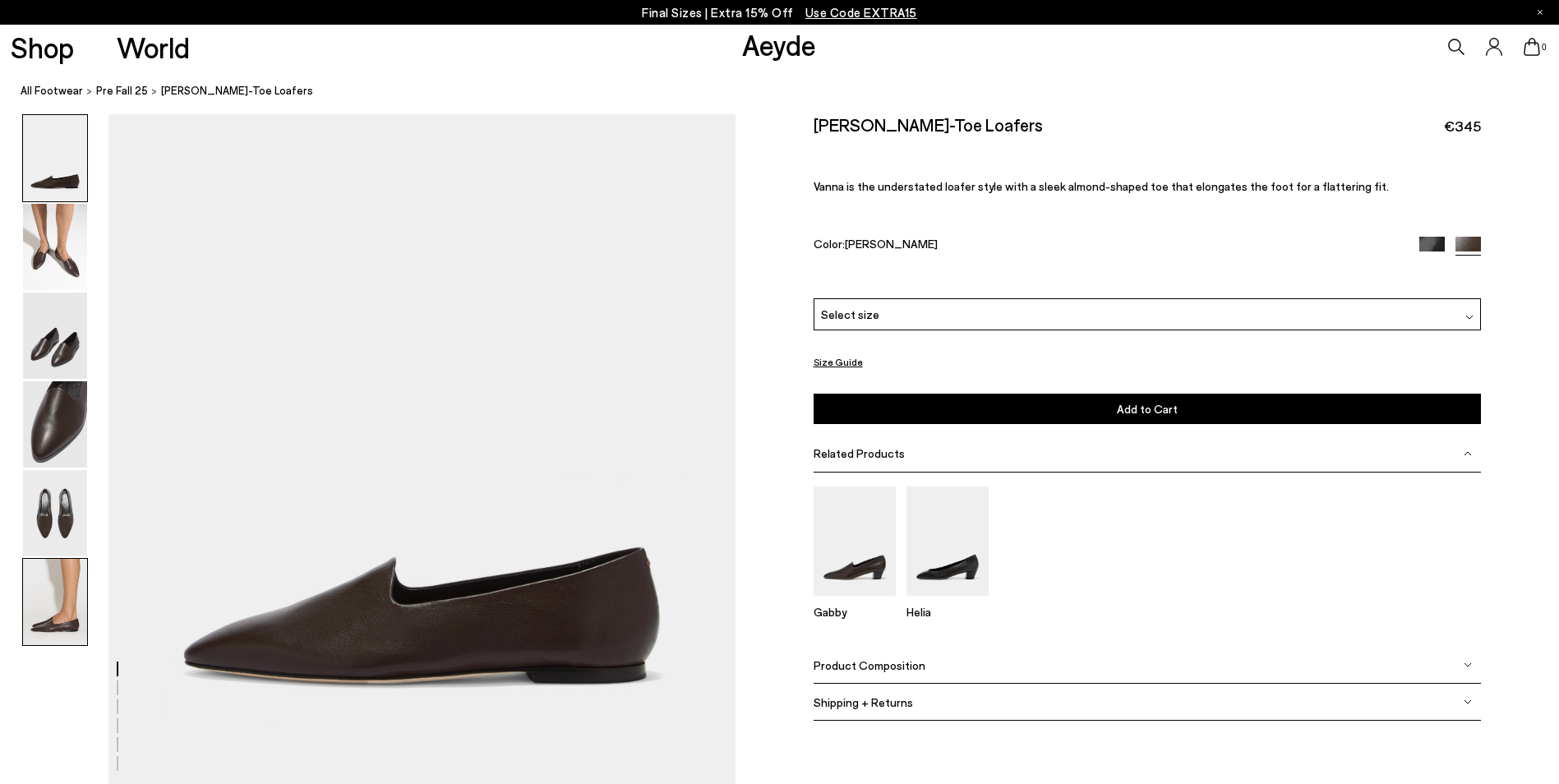
click at [60, 606] on img at bounding box center [55, 601] width 64 height 86
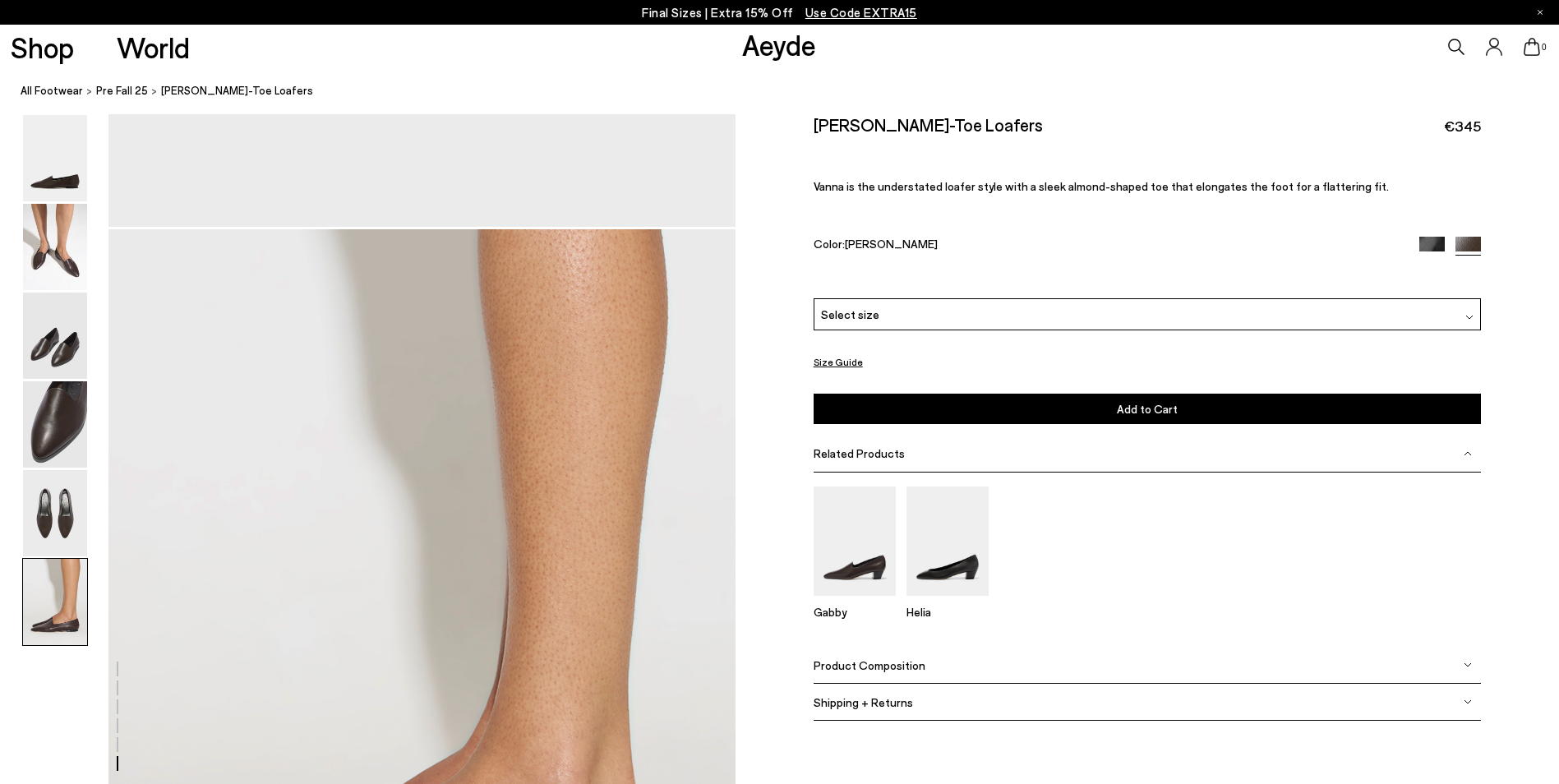
scroll to position [4138, 0]
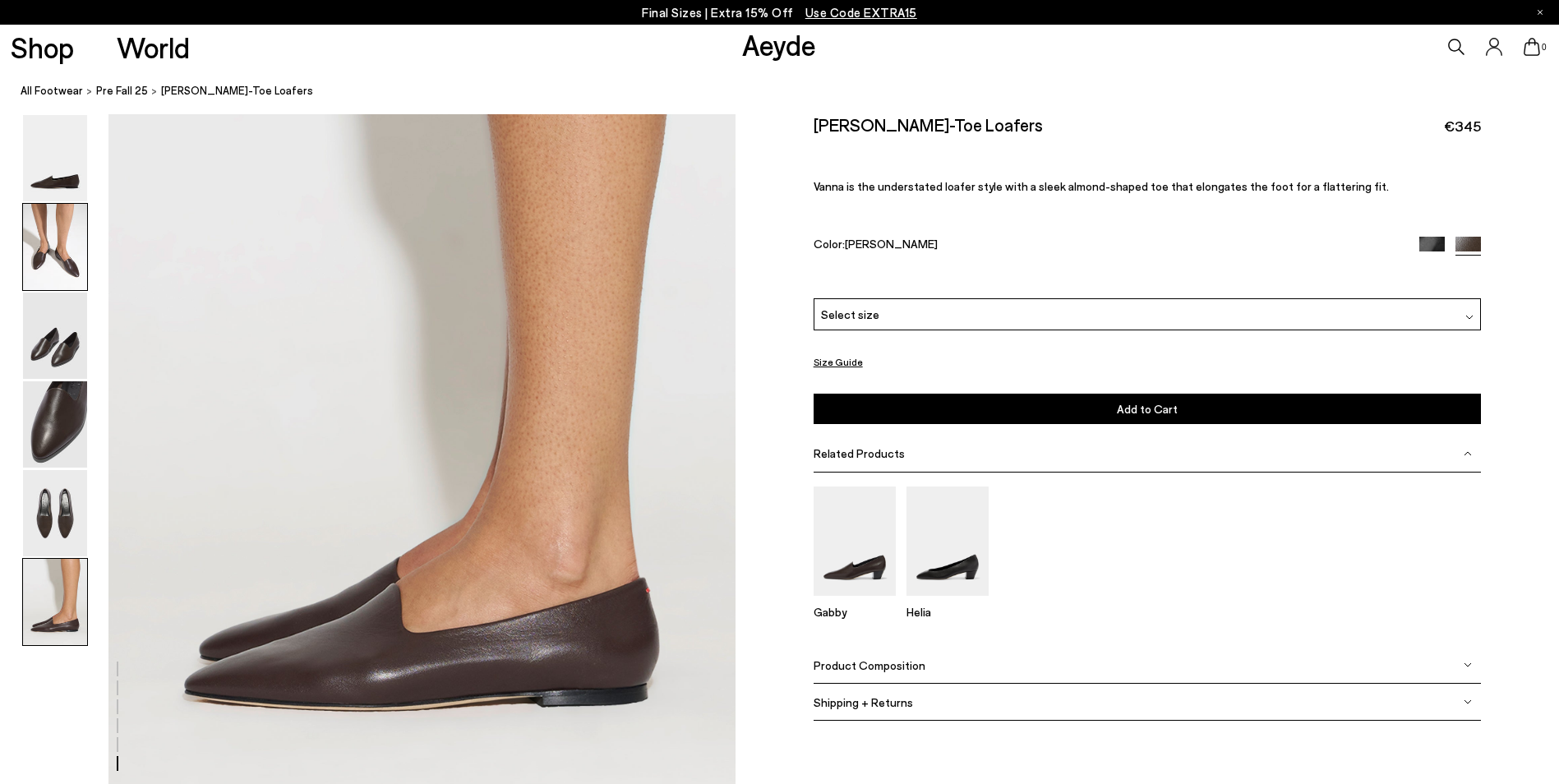
click at [55, 261] on img at bounding box center [55, 246] width 64 height 86
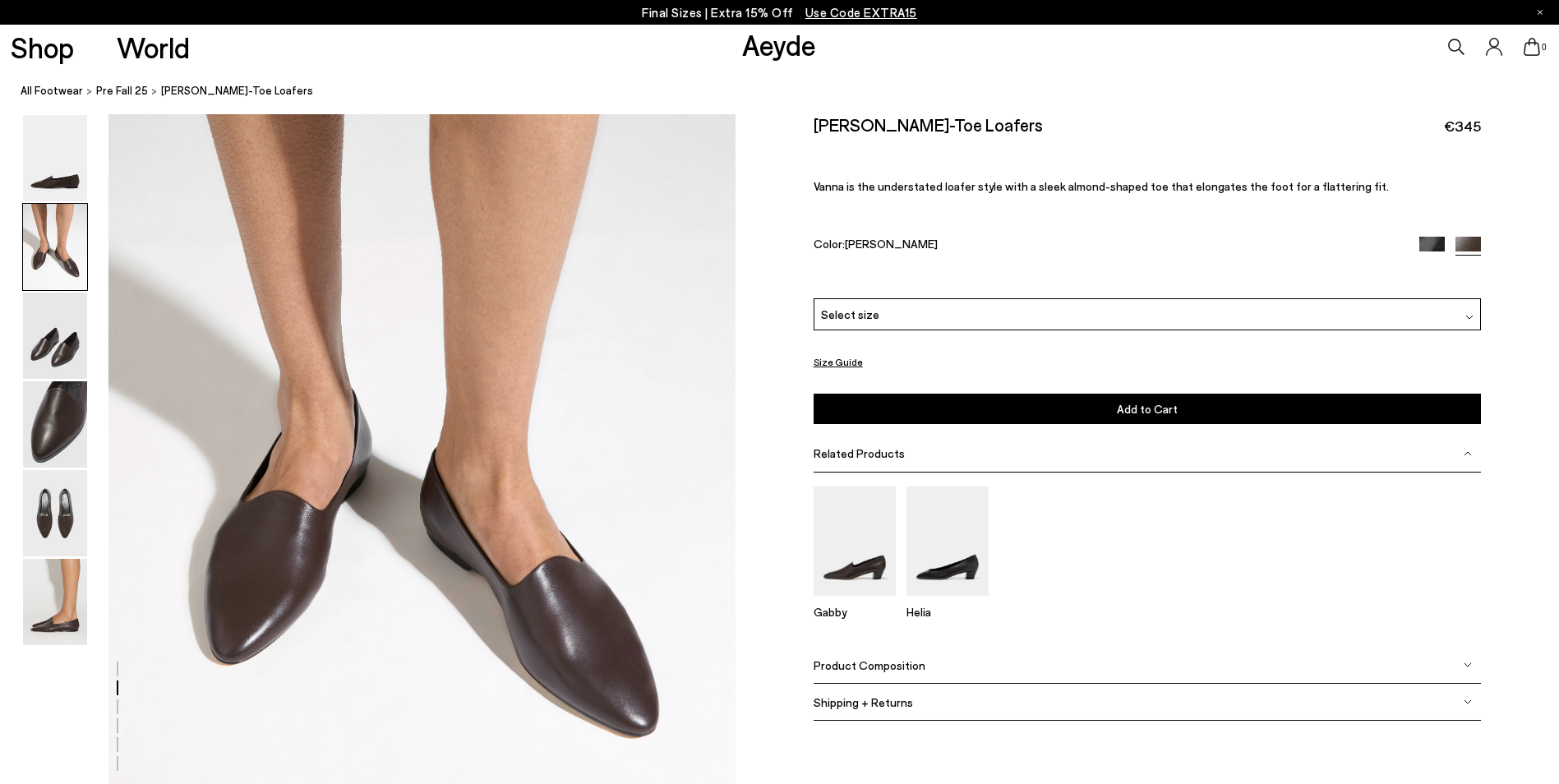
scroll to position [756, 0]
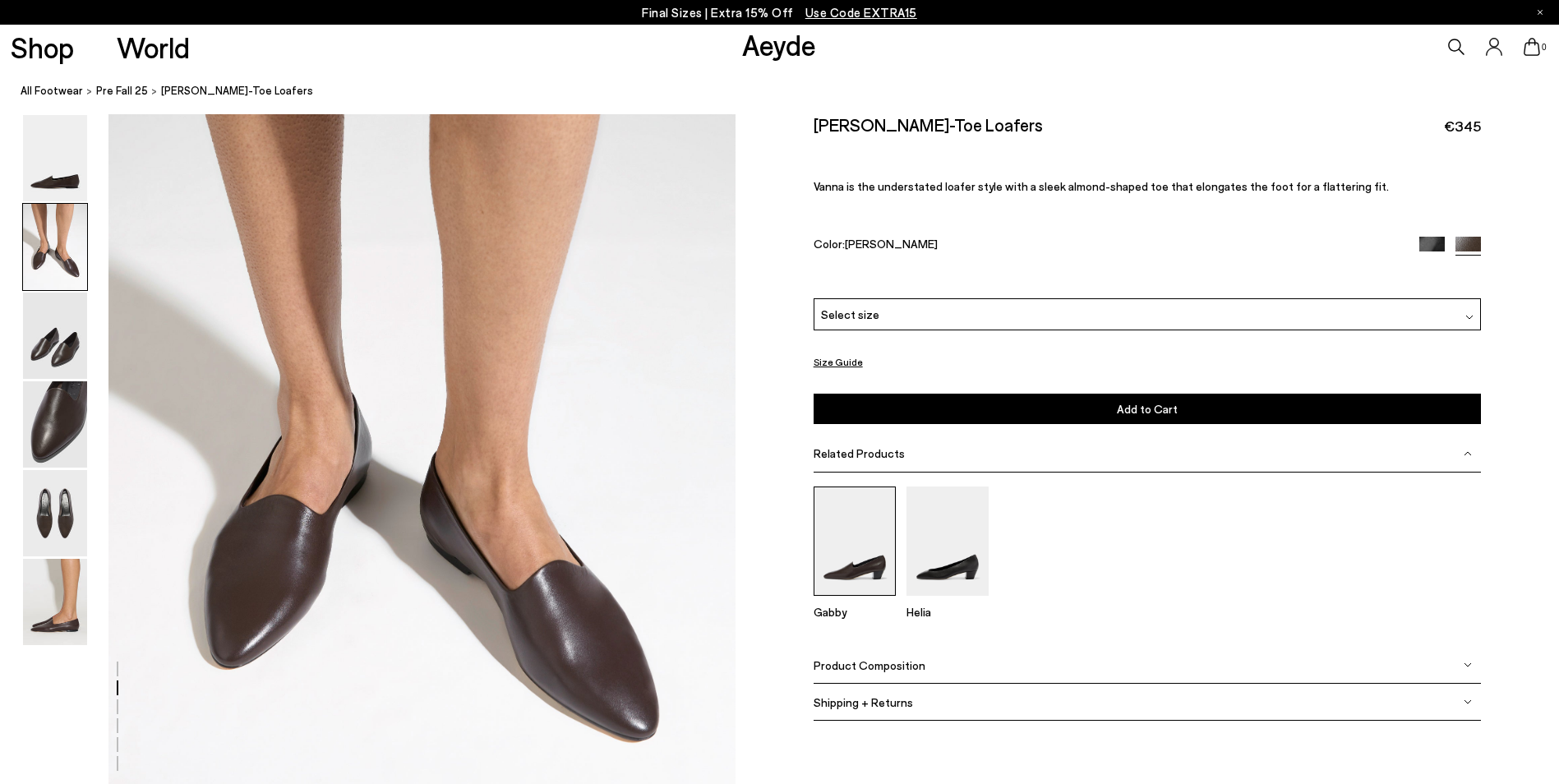
click at [864, 574] on img at bounding box center [855, 542] width 82 height 110
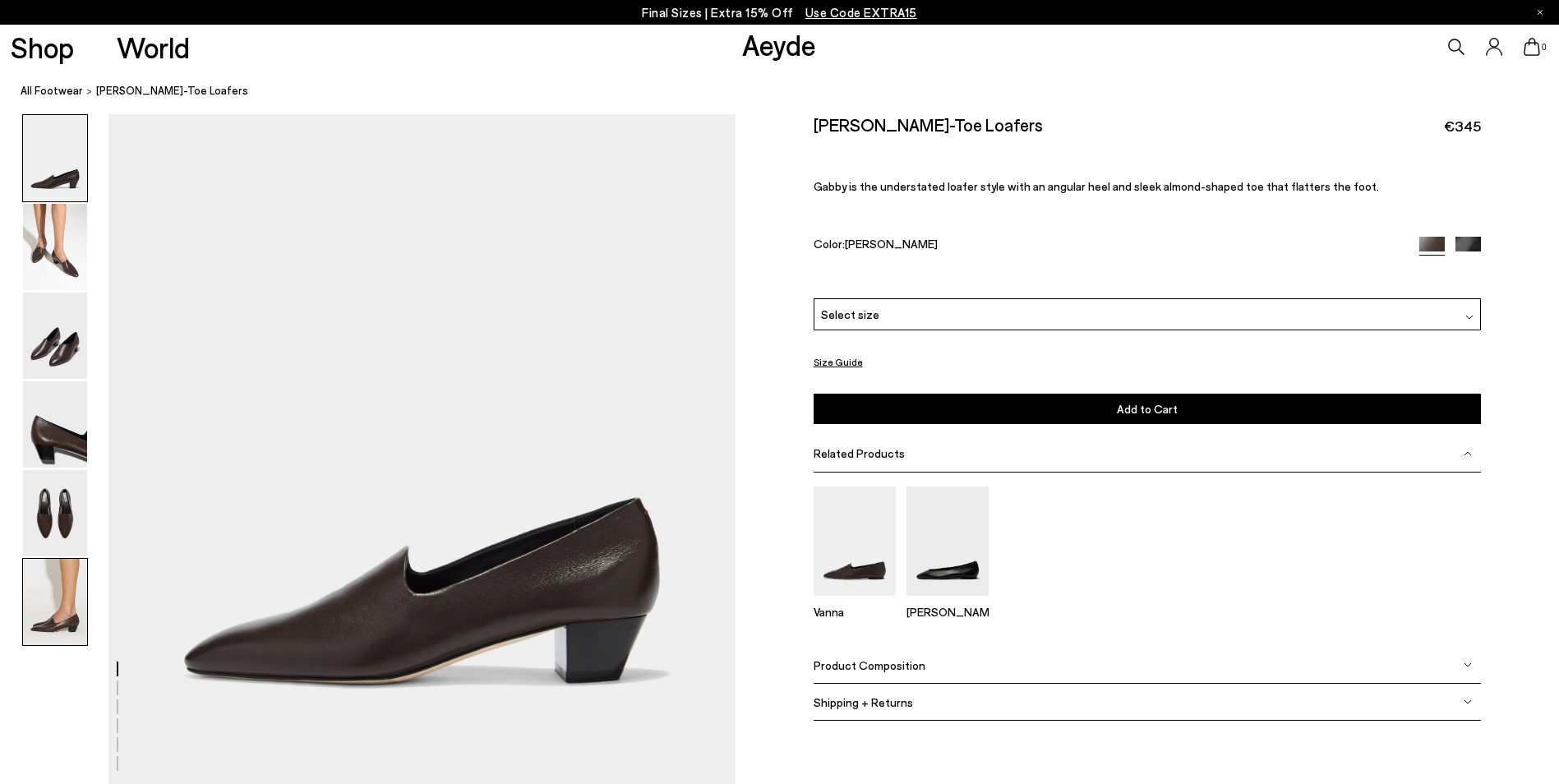
click at [59, 619] on img at bounding box center [55, 601] width 64 height 86
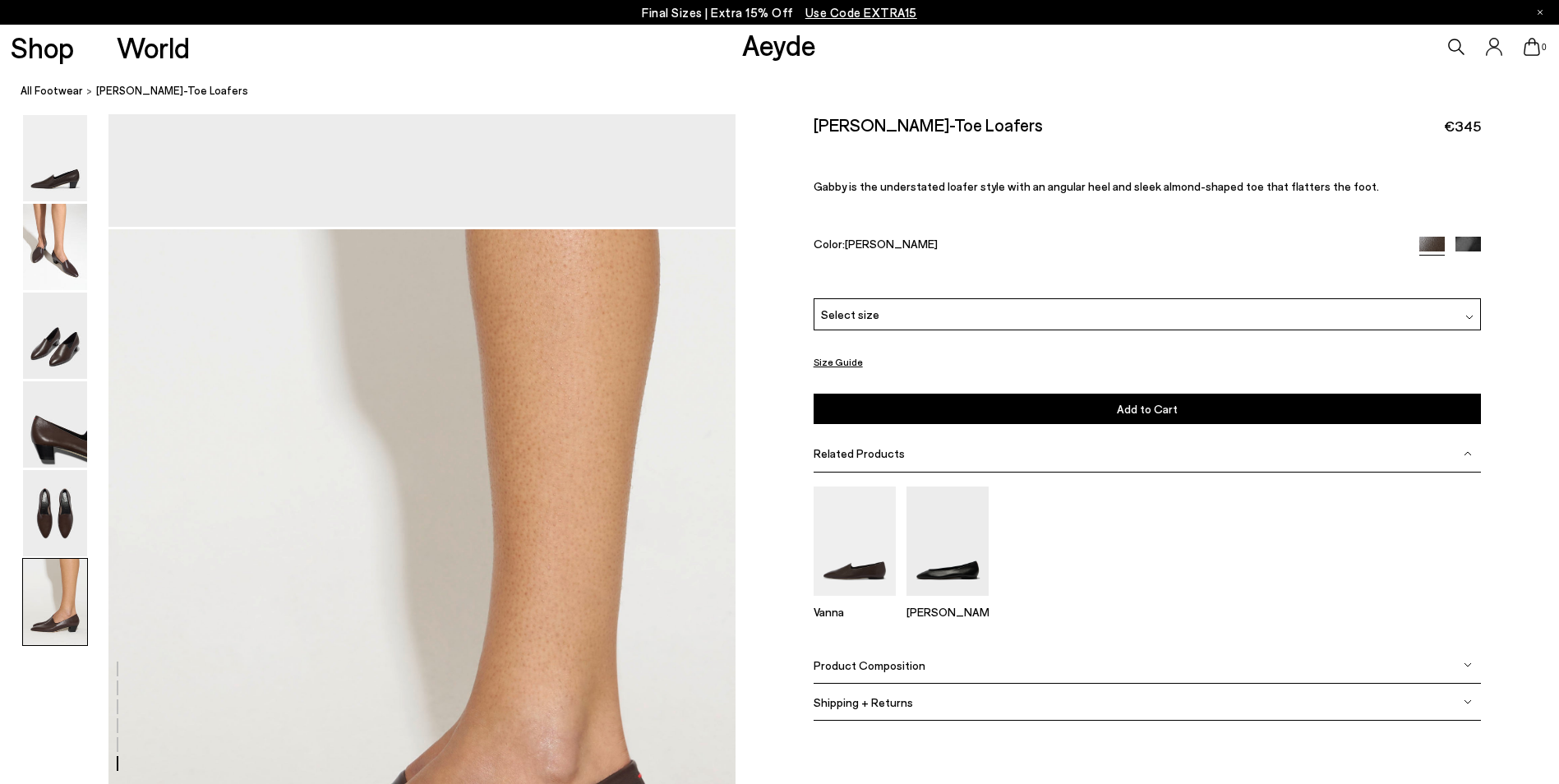
scroll to position [4138, 0]
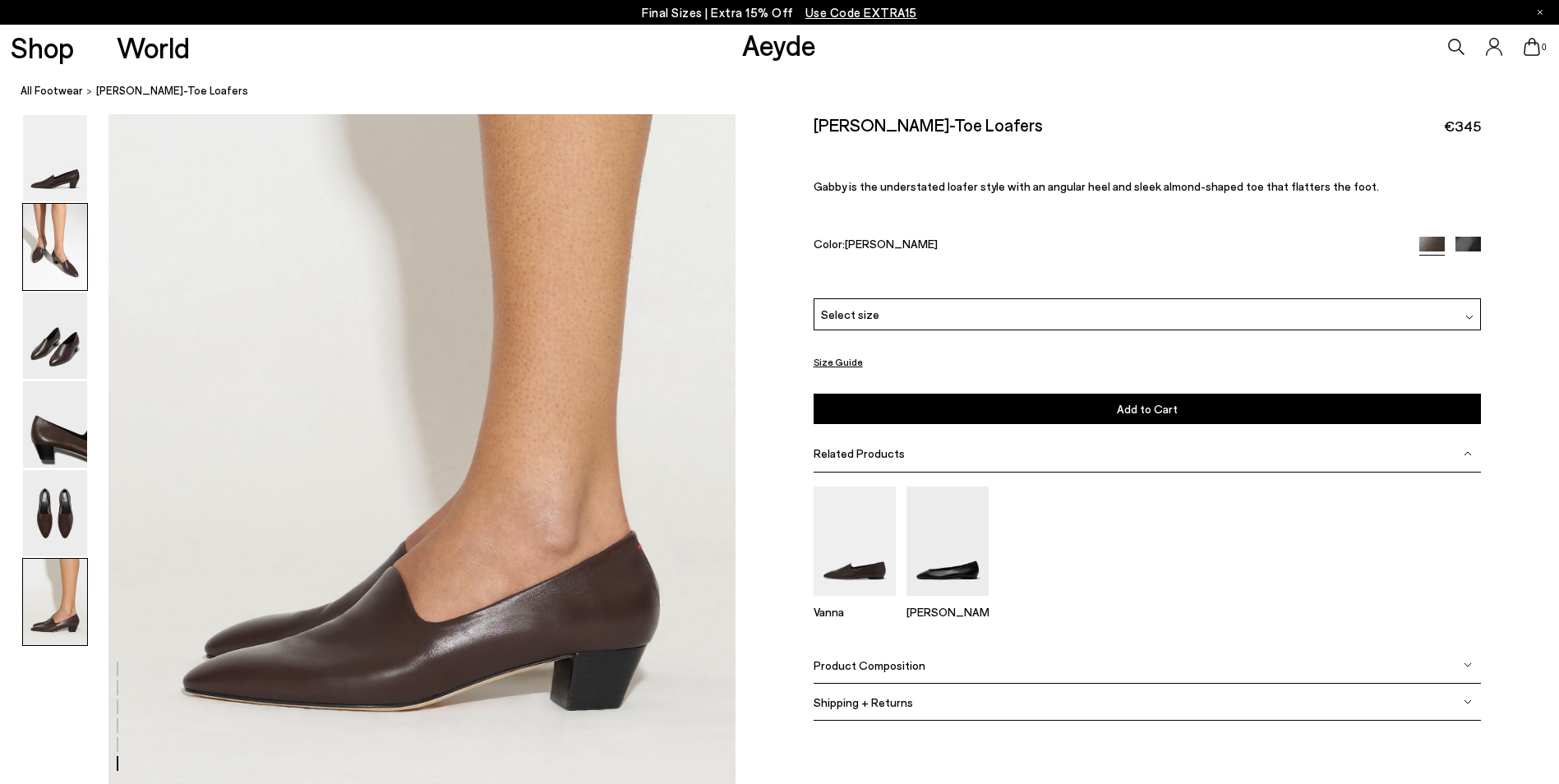
click at [57, 265] on img at bounding box center [55, 246] width 64 height 86
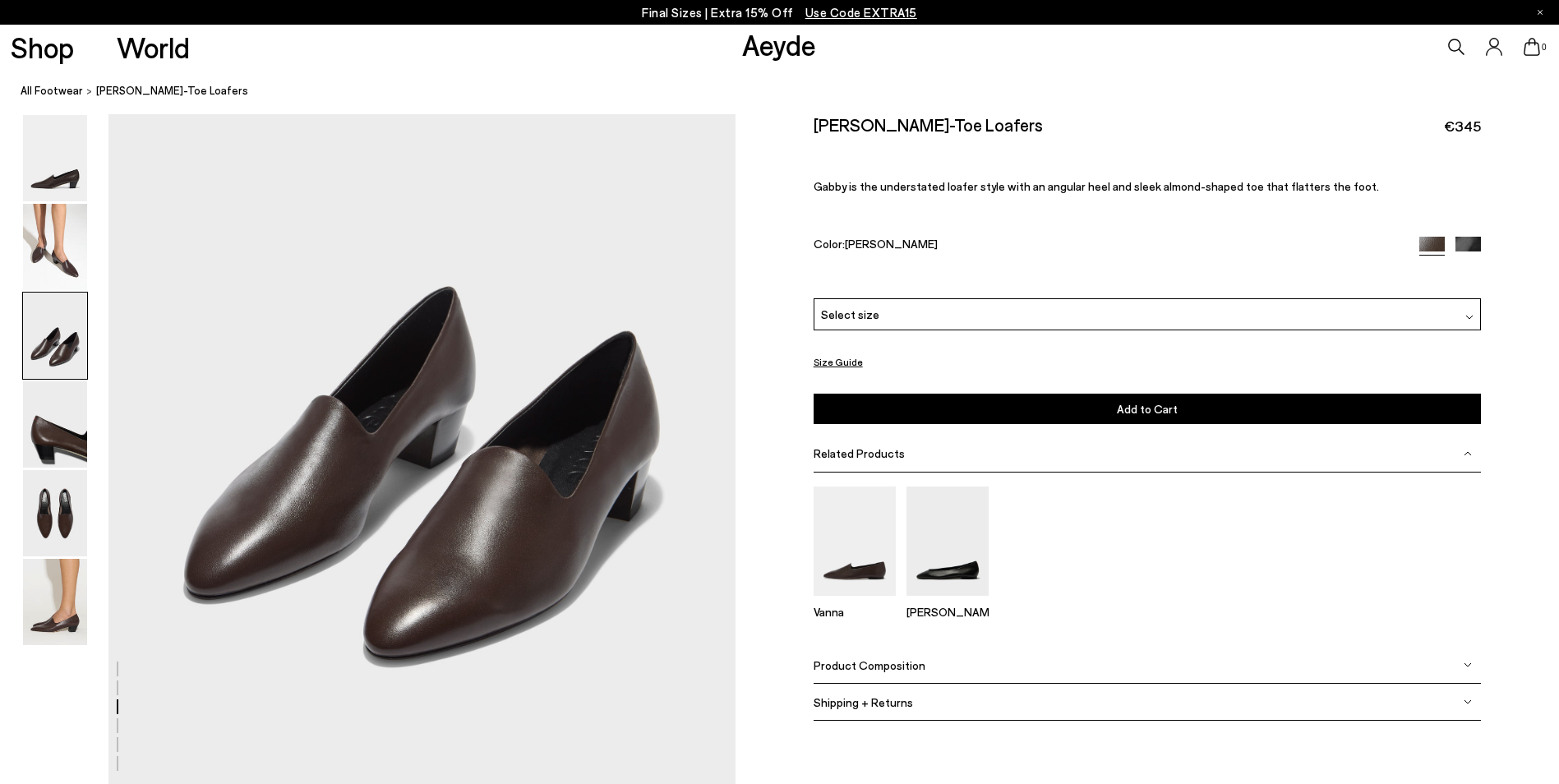
scroll to position [1824, 0]
